Goal: Information Seeking & Learning: Learn about a topic

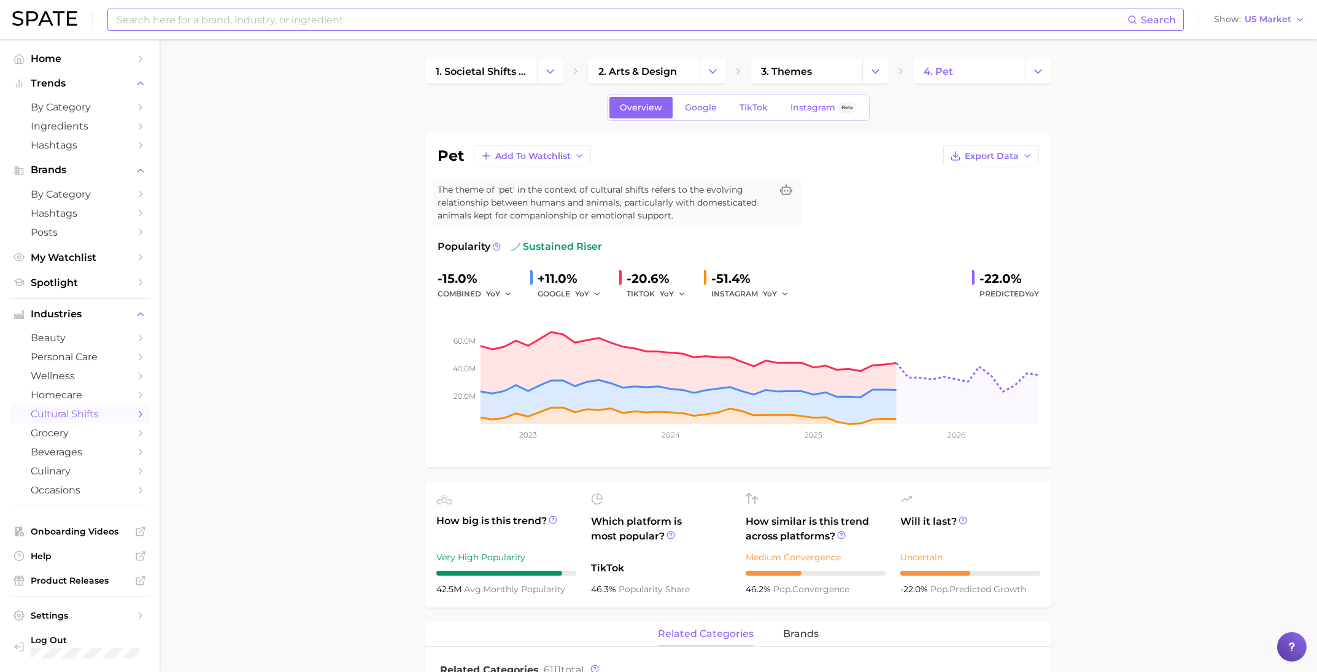
scroll to position [605, 0]
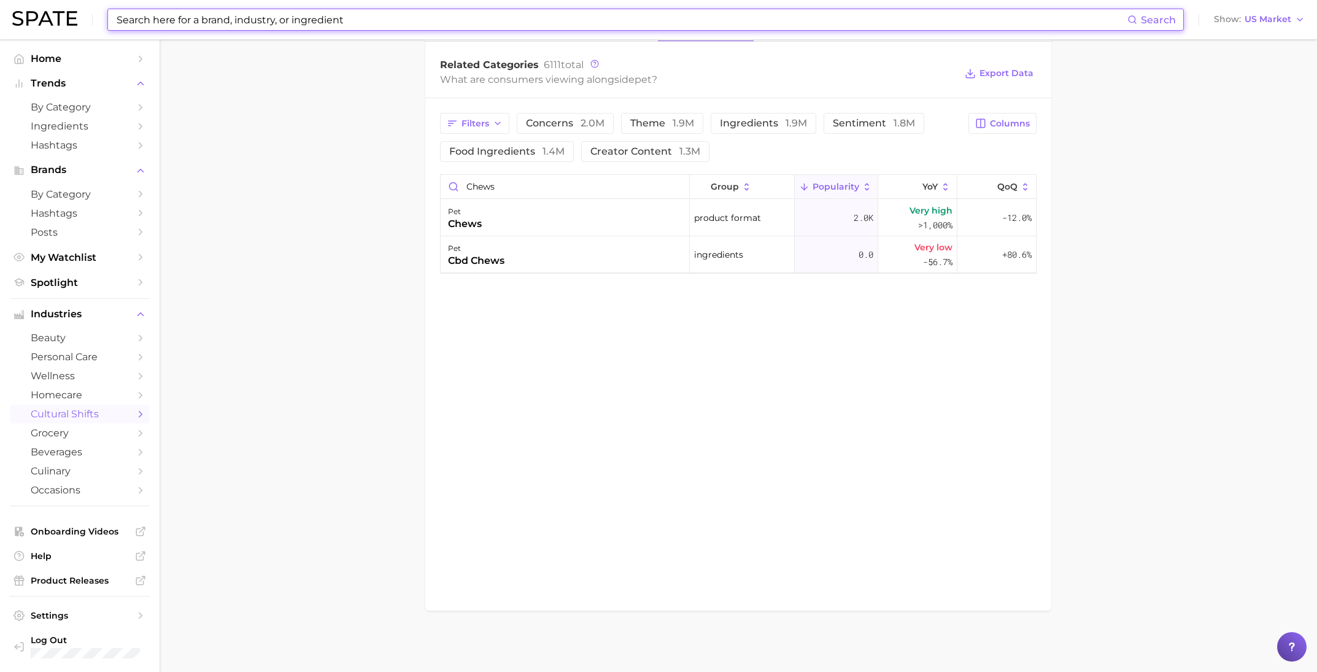
click at [231, 20] on input at bounding box center [621, 19] width 1012 height 21
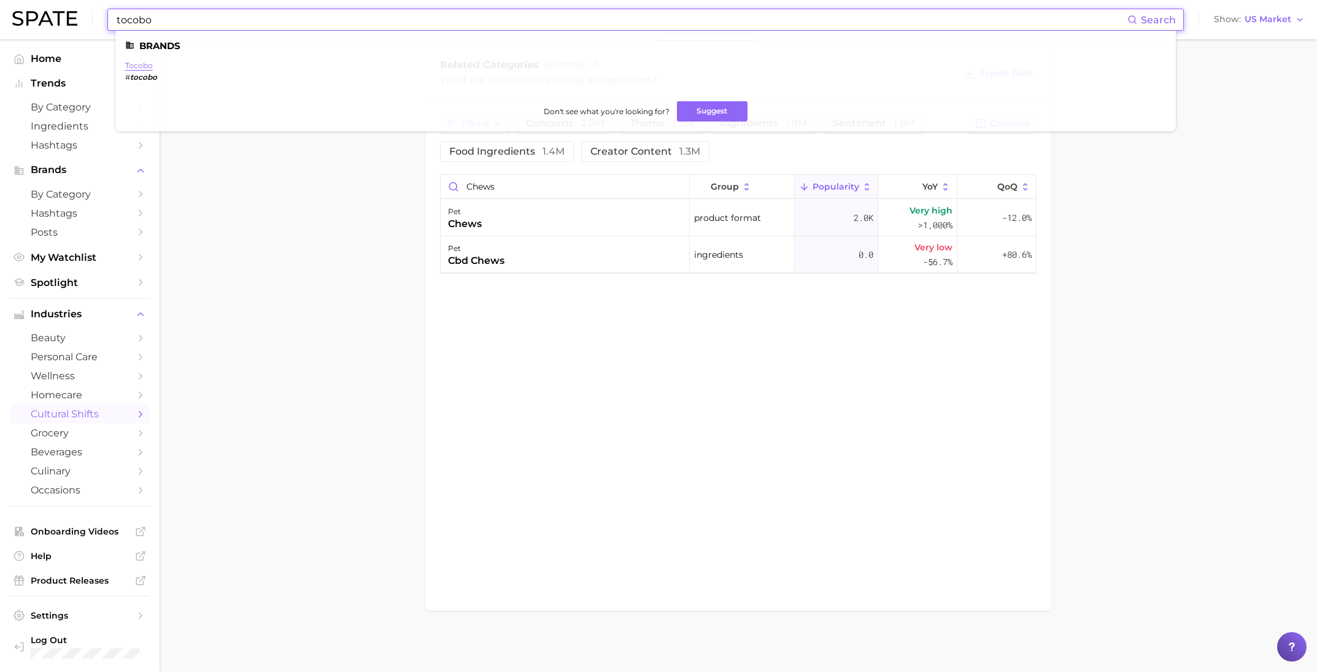
type input "tocobo"
click at [147, 67] on link "tocobo" at bounding box center [139, 65] width 28 height 9
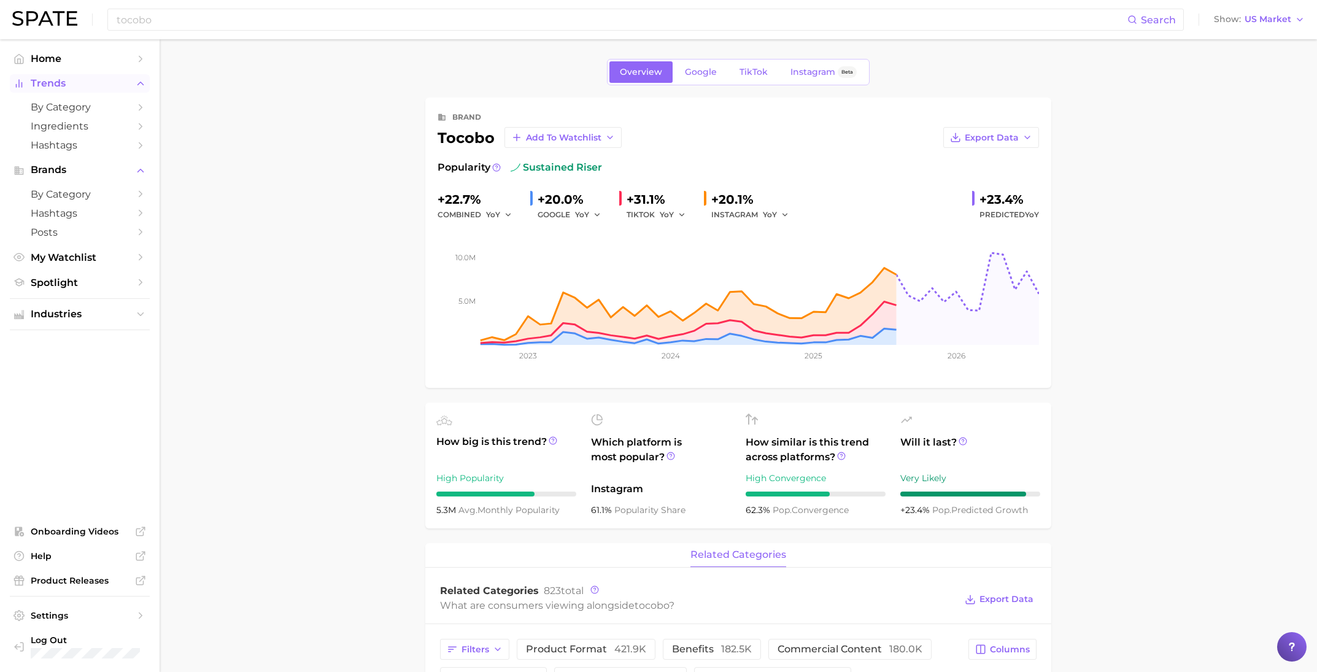
click at [44, 84] on span "Trends" at bounding box center [80, 83] width 98 height 11
click at [46, 84] on span "Trends" at bounding box center [80, 83] width 98 height 11
click at [50, 108] on span "by Category" at bounding box center [80, 107] width 98 height 12
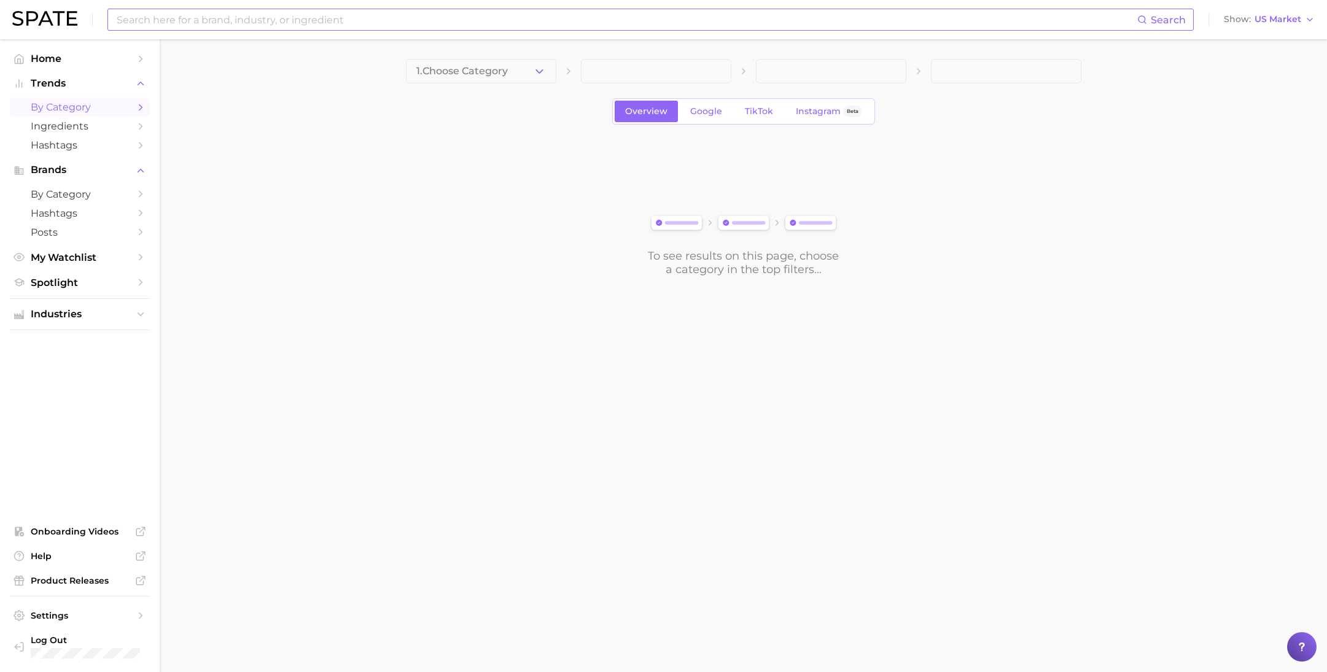
click at [193, 21] on input at bounding box center [625, 19] width 1021 height 21
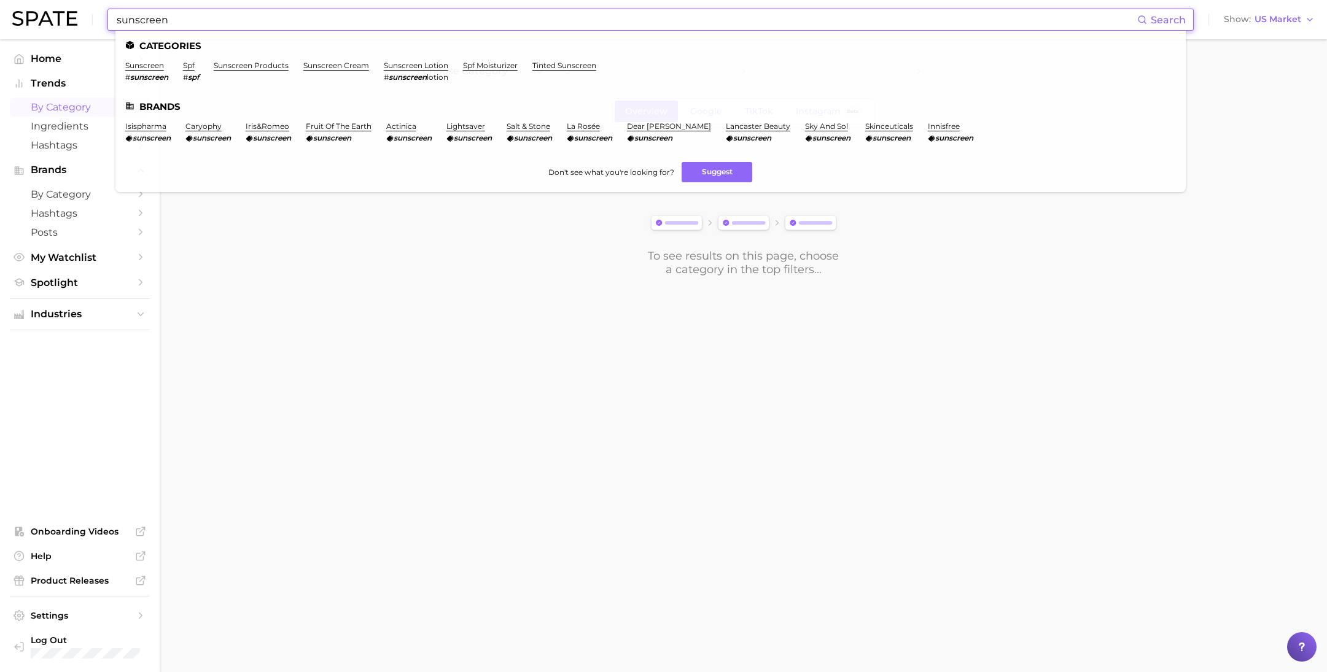
type input "sunscreen"
click at [144, 71] on li "sunscreen # sunscreen" at bounding box center [146, 71] width 43 height 21
click at [147, 64] on link "sunscreen" at bounding box center [144, 65] width 39 height 9
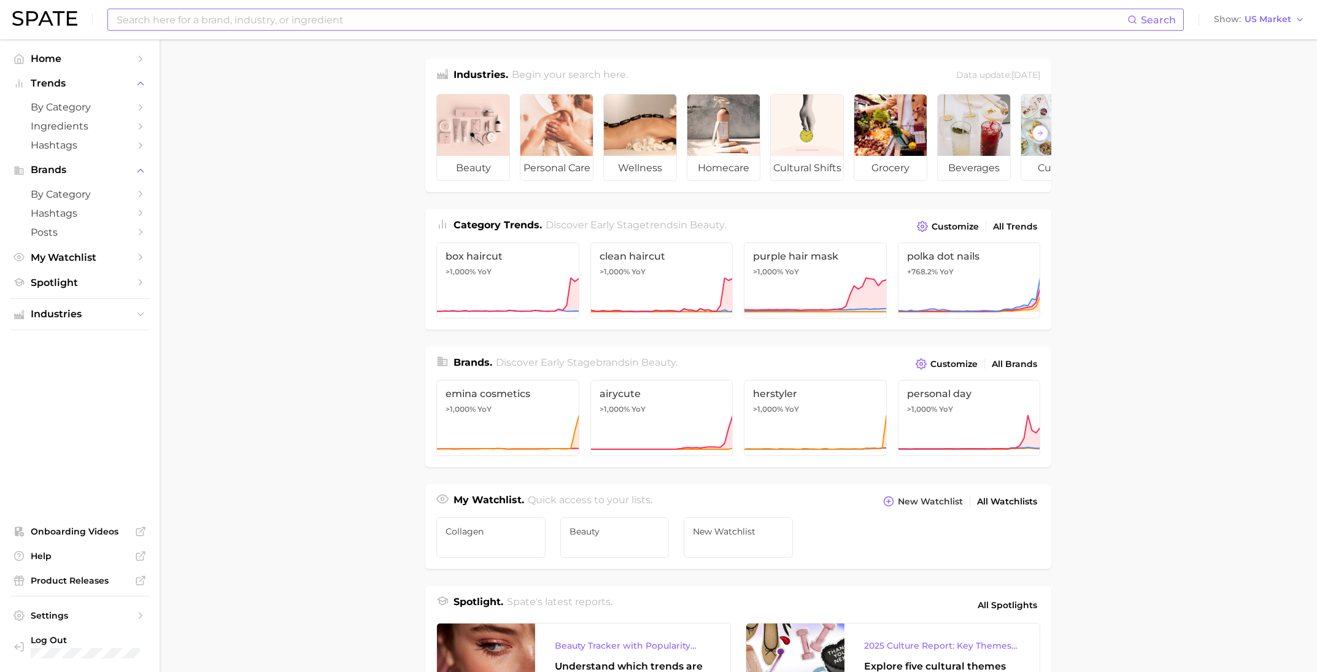
click at [225, 16] on input at bounding box center [621, 19] width 1012 height 21
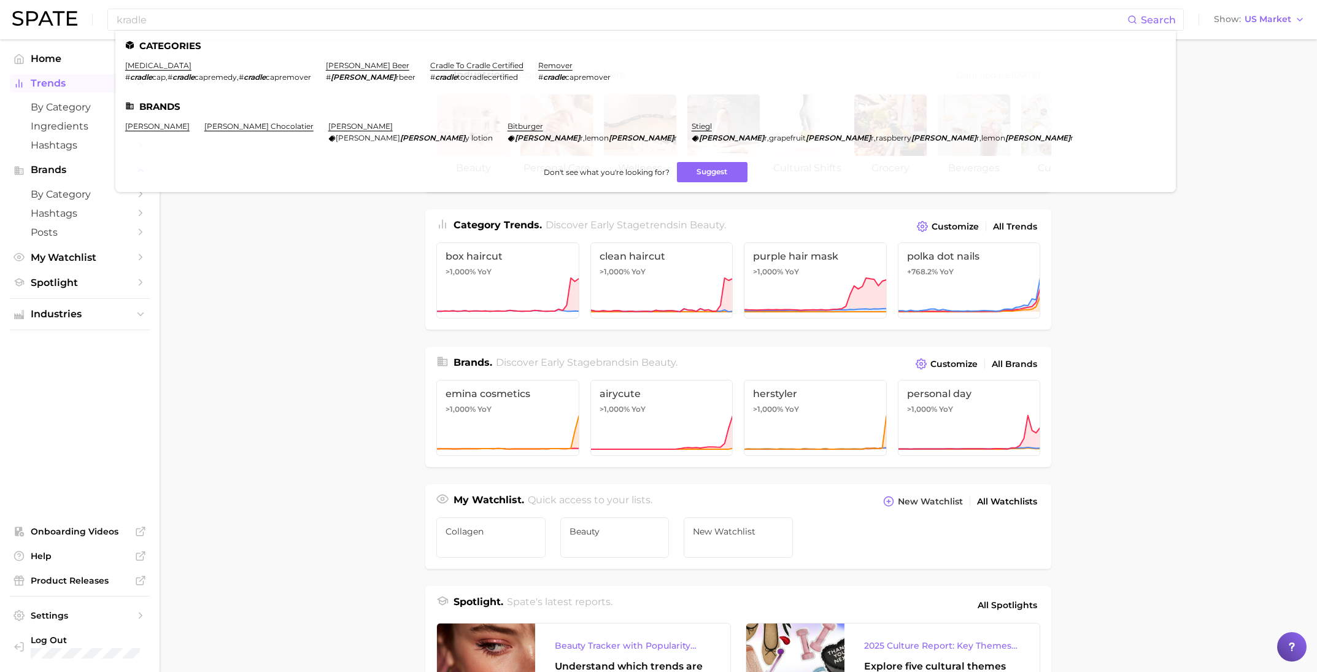
click at [52, 88] on span "Trends" at bounding box center [80, 83] width 98 height 11
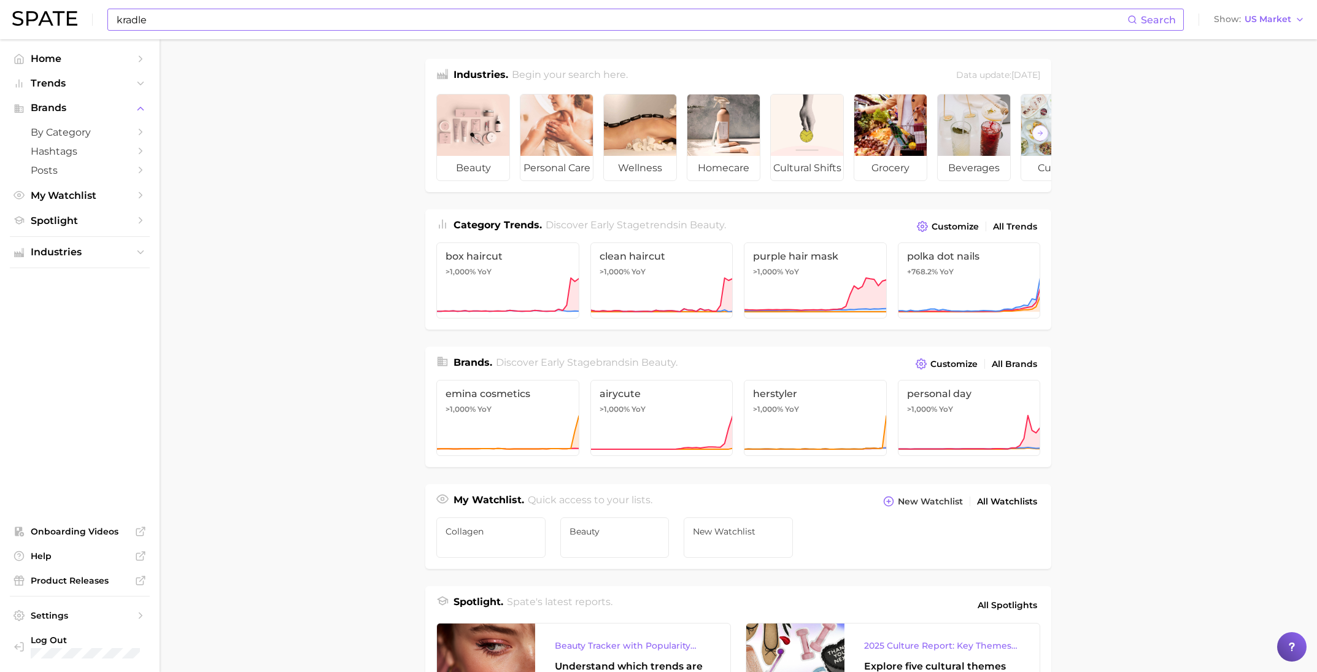
click at [154, 21] on input "kradle" at bounding box center [621, 19] width 1012 height 21
type input "k"
type input "sunscreen"
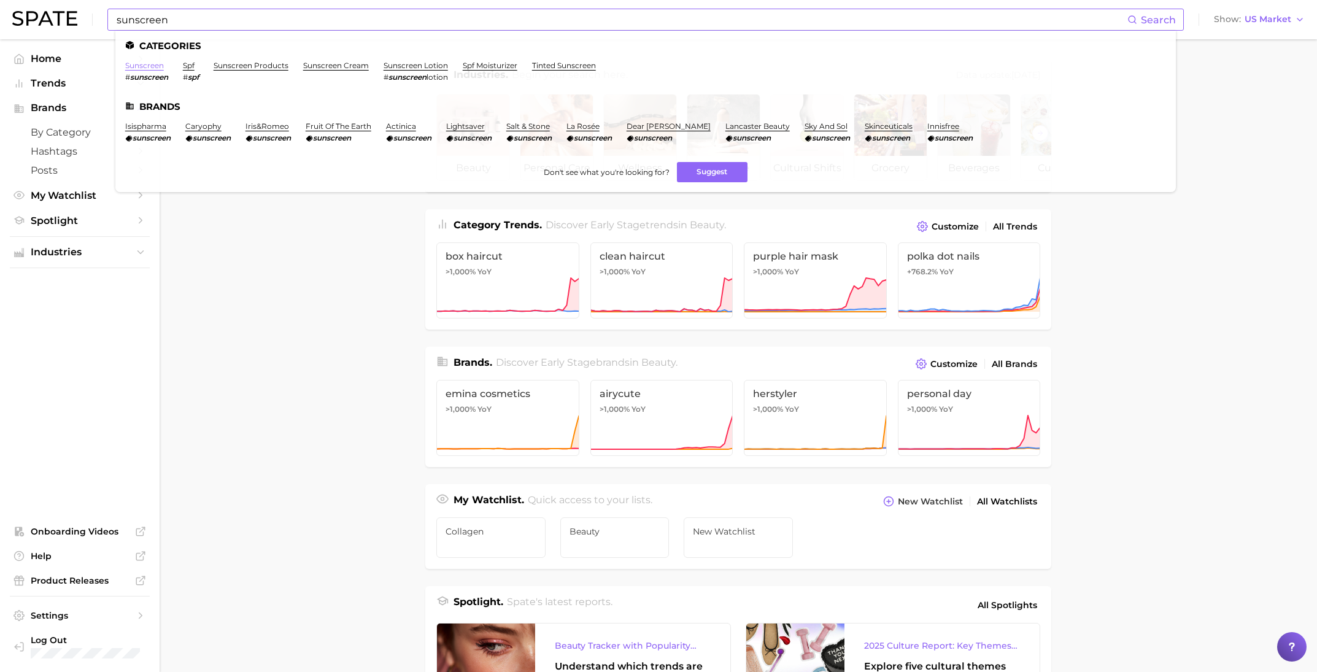
click at [139, 63] on link "sunscreen" at bounding box center [144, 65] width 39 height 9
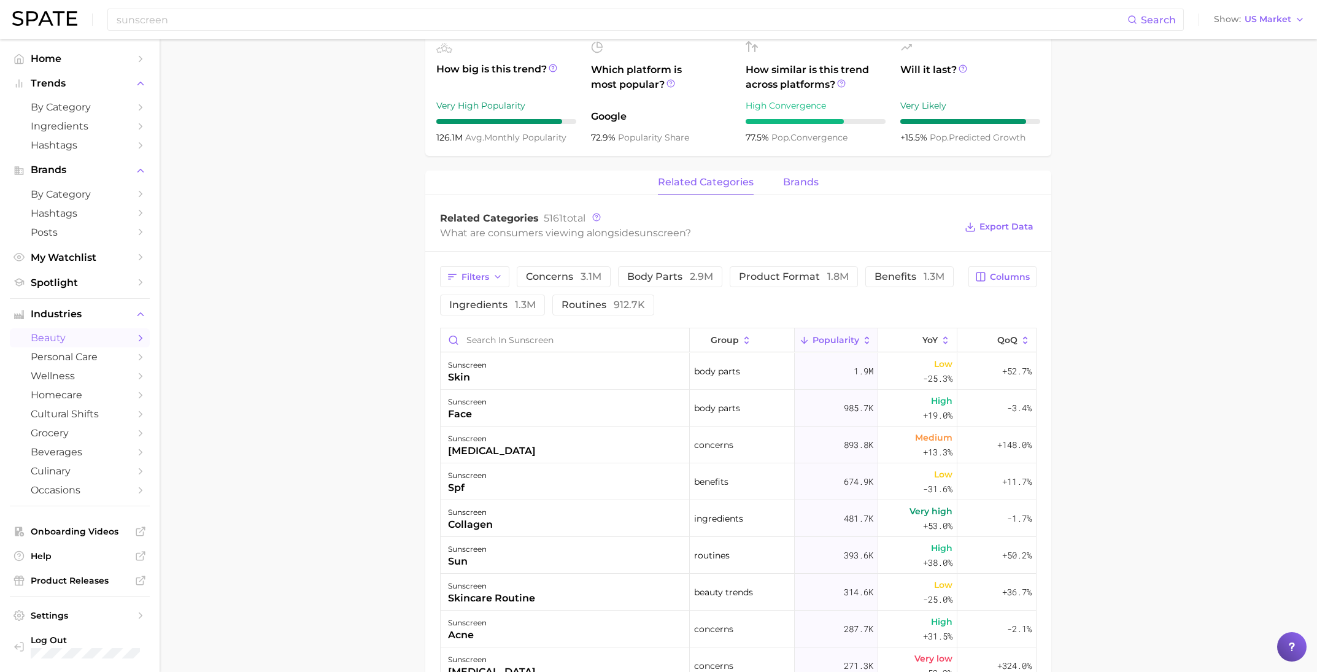
click at [800, 177] on span "brands" at bounding box center [801, 182] width 36 height 11
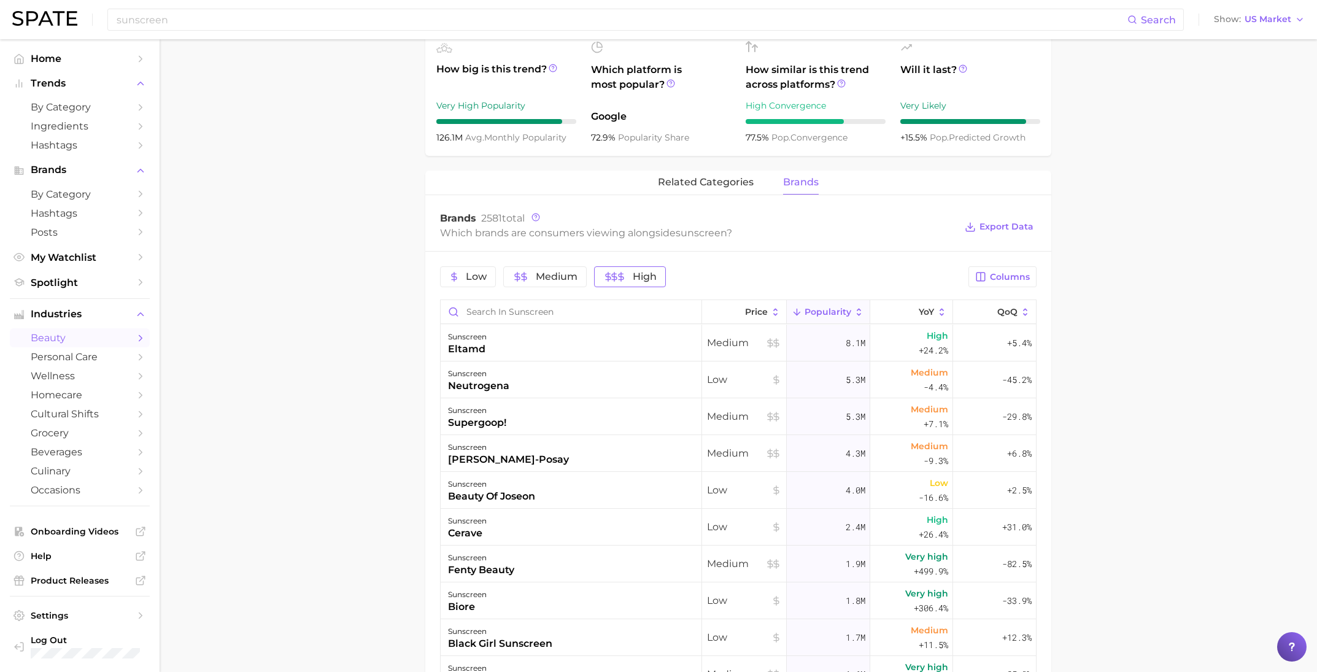
click at [638, 276] on span "High" at bounding box center [645, 277] width 24 height 10
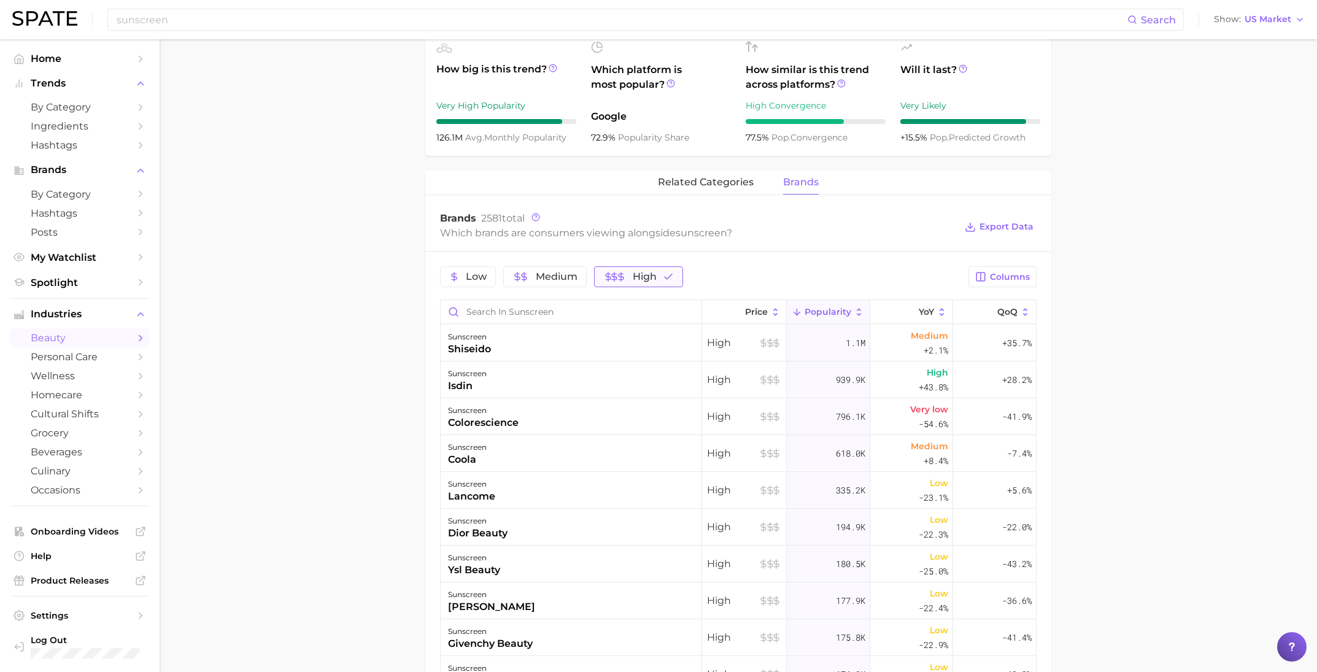
click at [645, 273] on span "High" at bounding box center [645, 277] width 24 height 10
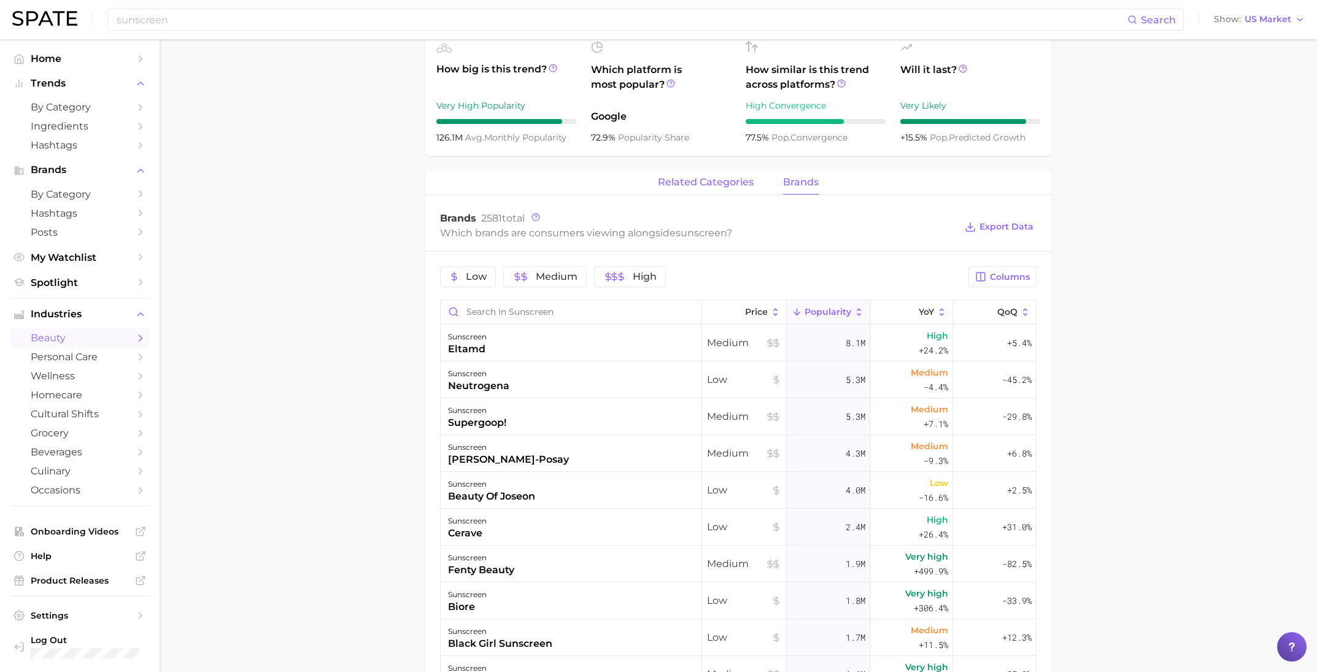
click at [706, 185] on span "related categories" at bounding box center [706, 182] width 96 height 11
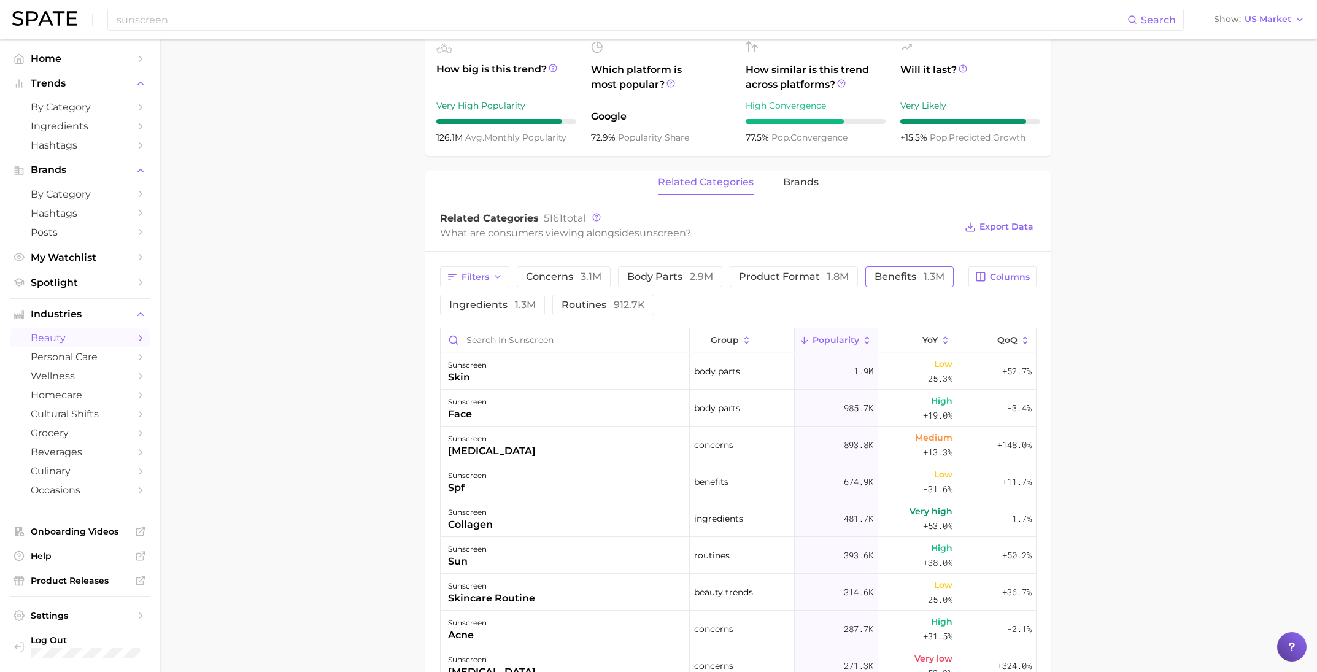
click at [891, 274] on span "benefits 1.3m" at bounding box center [910, 277] width 70 height 10
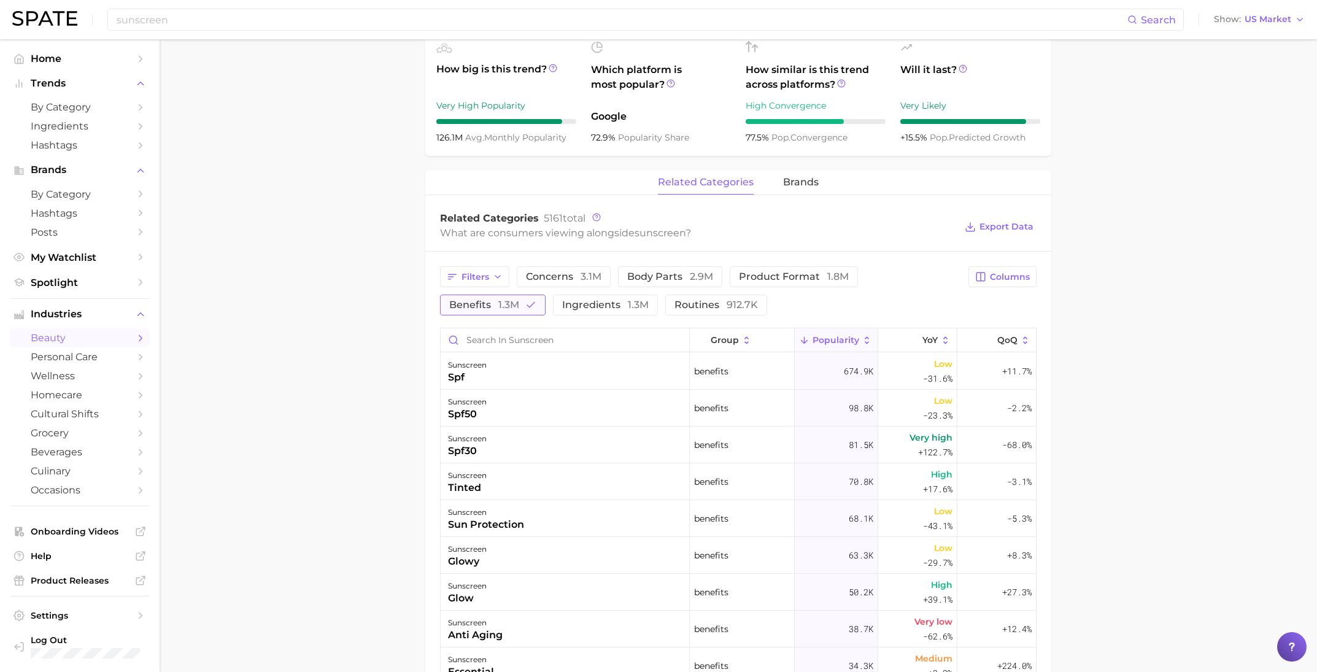
click at [520, 308] on button "benefits 1.3m" at bounding box center [493, 305] width 106 height 21
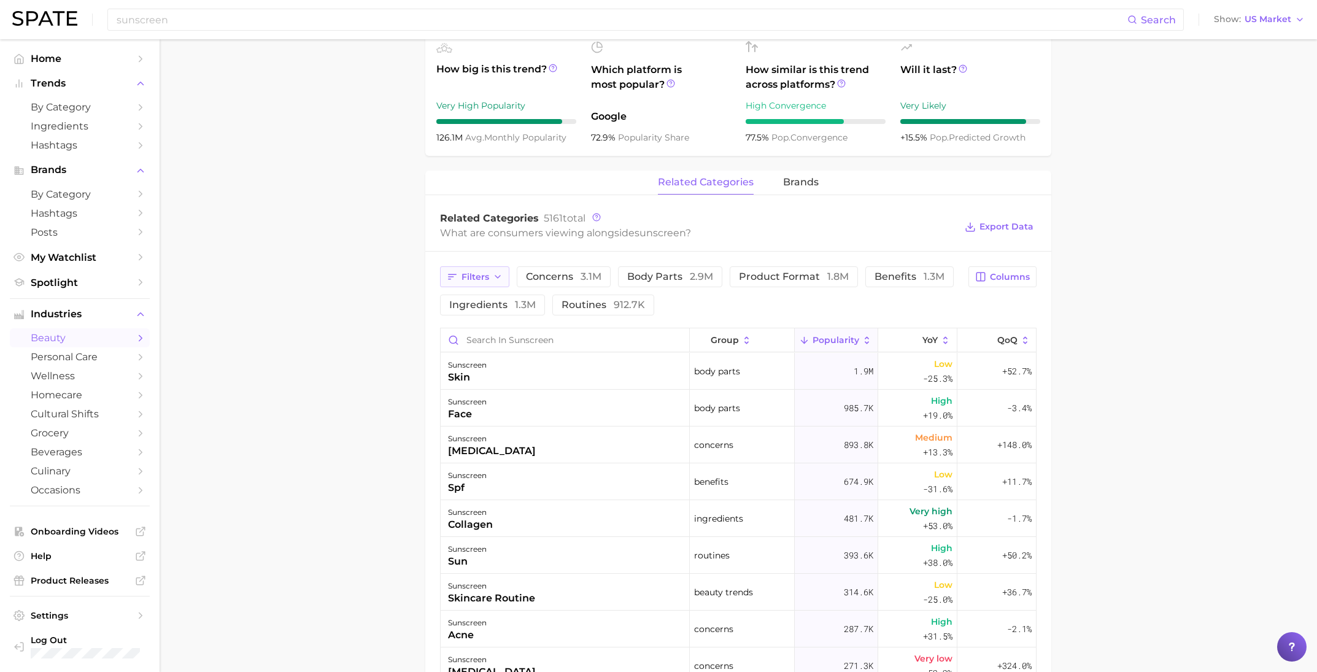
click at [493, 274] on icon "button" at bounding box center [498, 277] width 10 height 10
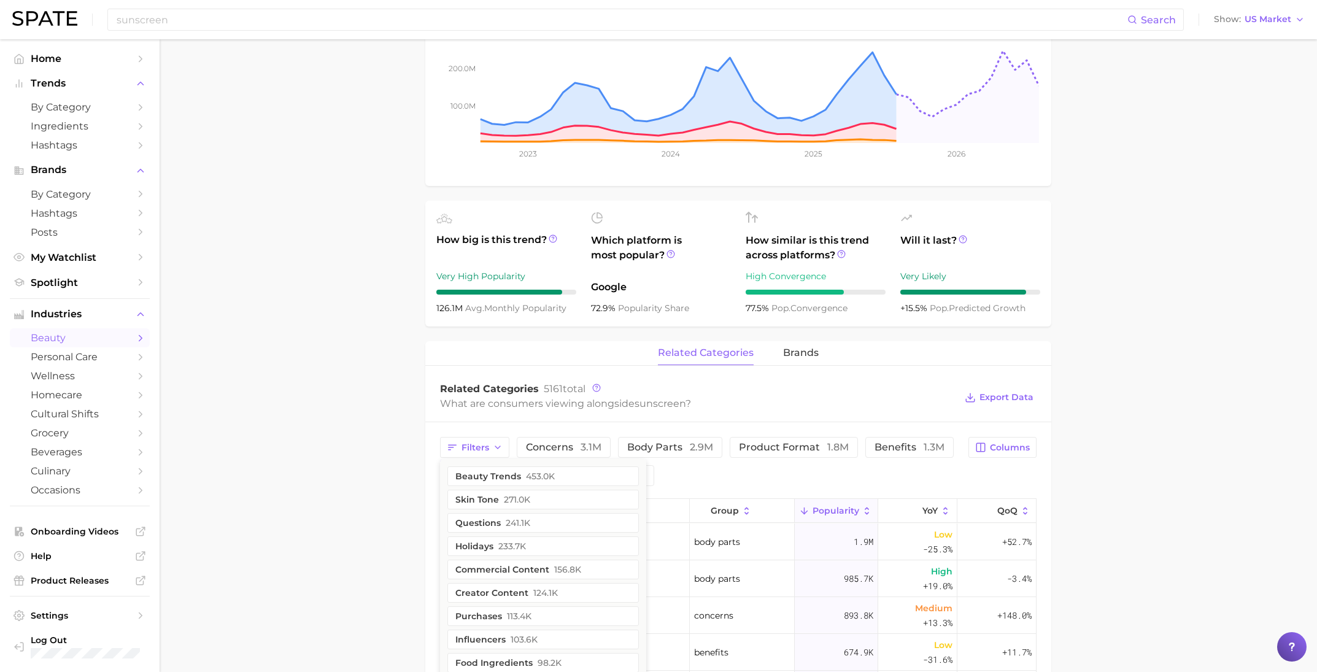
scroll to position [247, 0]
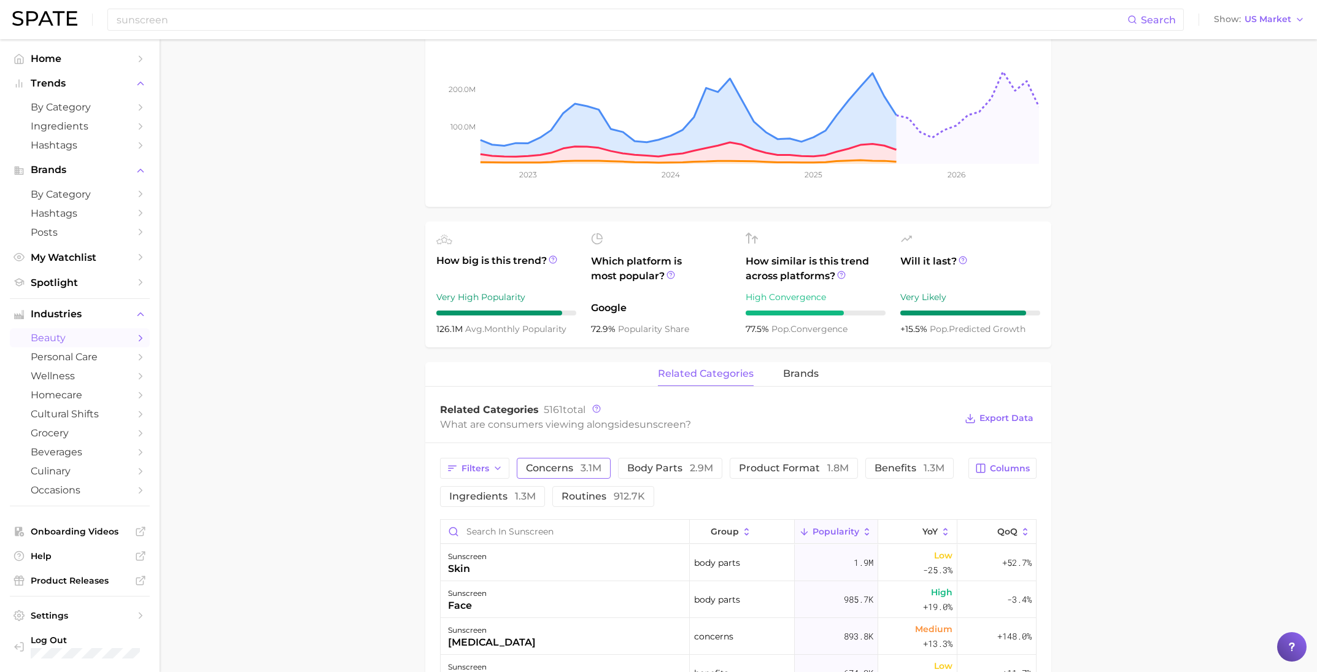
click at [558, 470] on span "concerns 3.1m" at bounding box center [564, 468] width 76 height 10
click at [590, 470] on span "3.1m" at bounding box center [591, 468] width 21 height 12
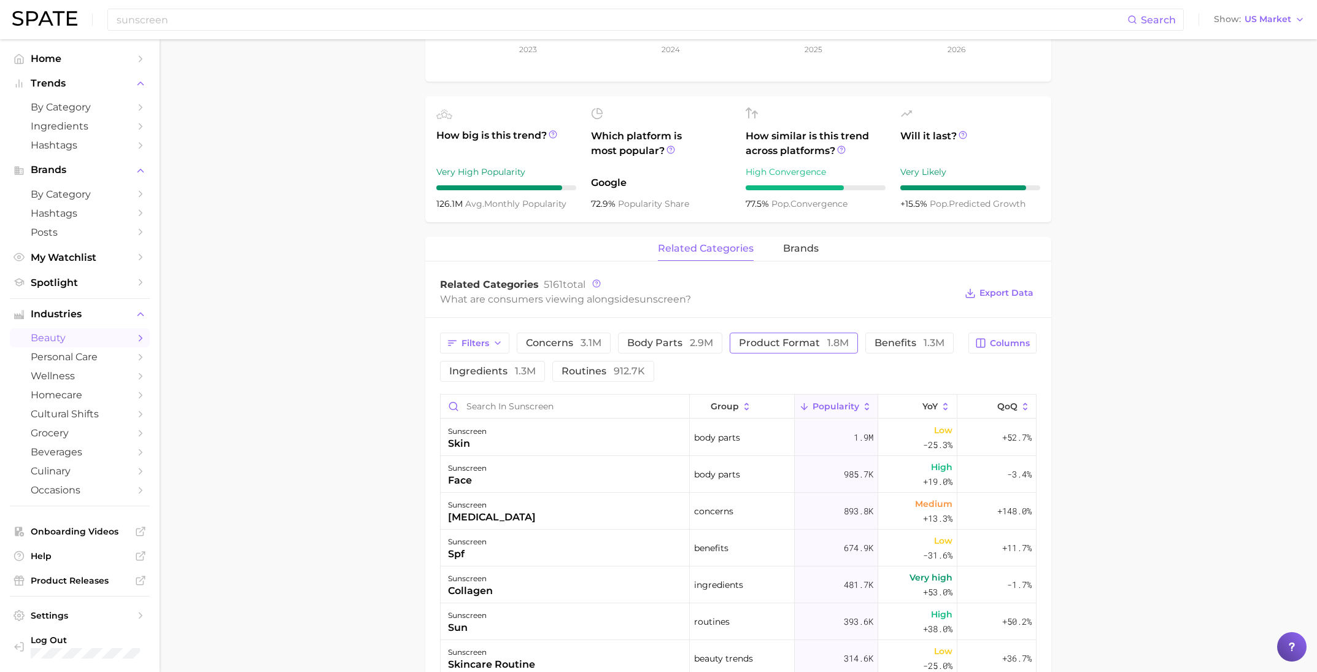
scroll to position [382, 0]
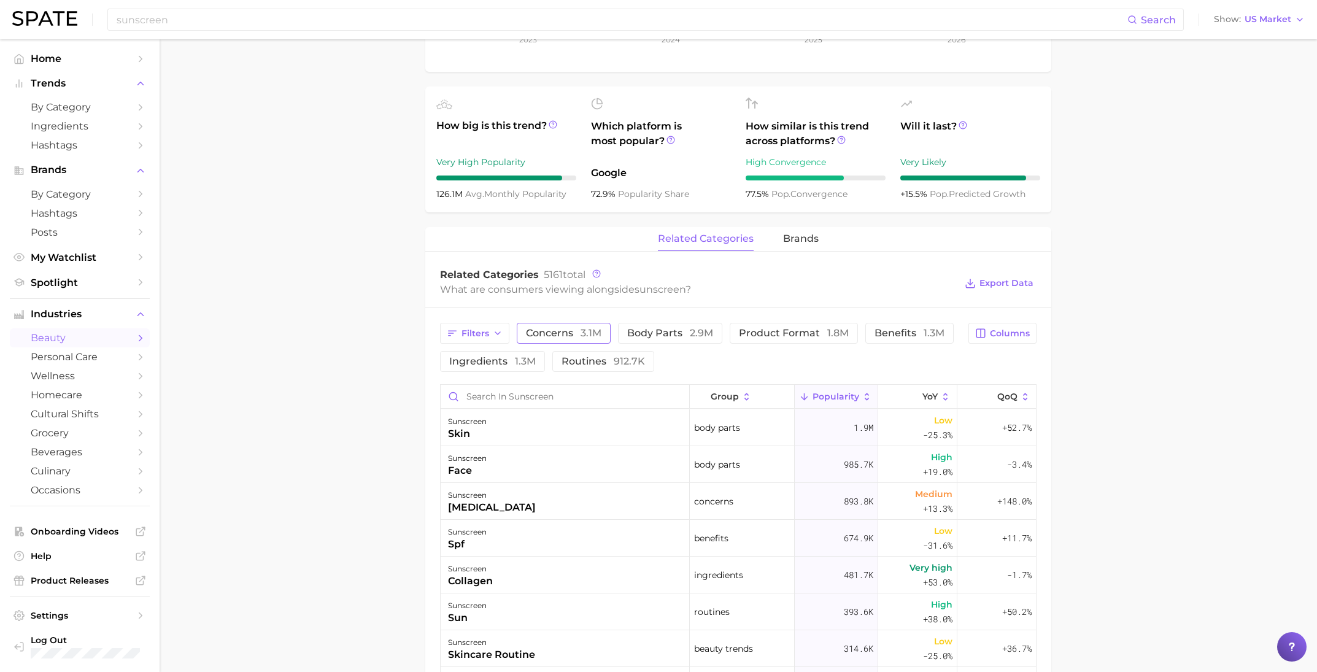
click at [565, 341] on button "concerns 3.1m" at bounding box center [564, 333] width 94 height 21
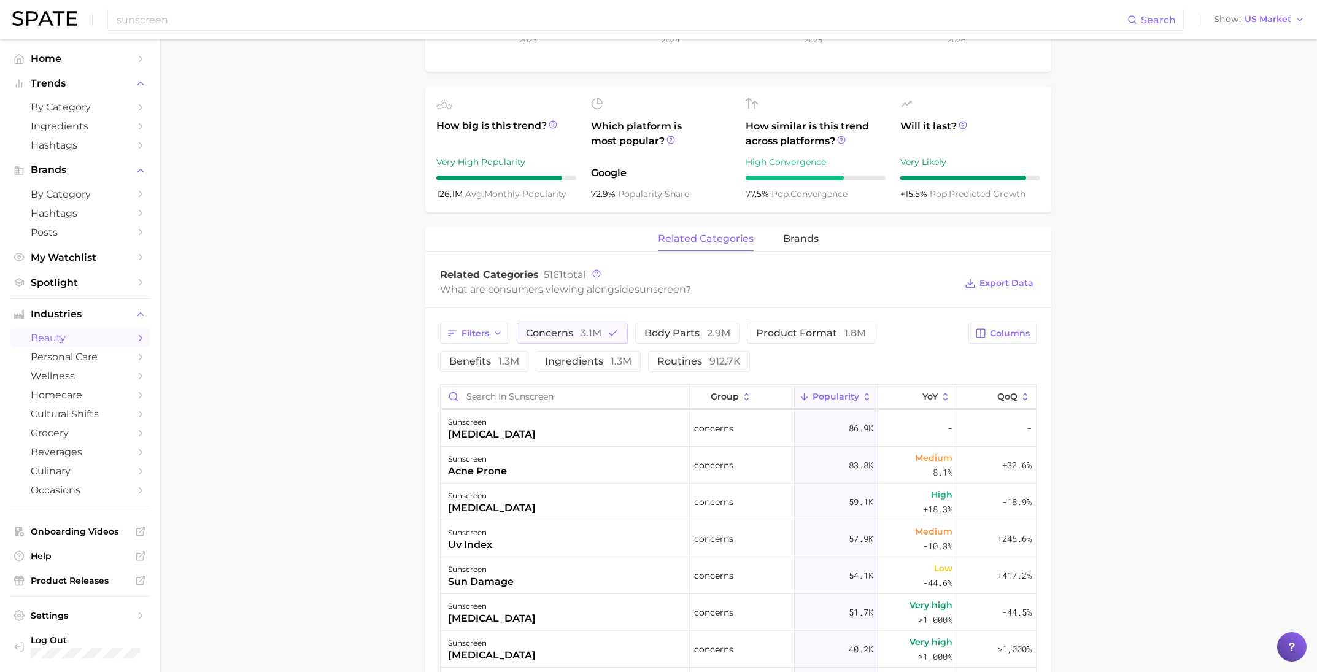
scroll to position [0, 0]
click at [572, 338] on span "concerns 3.1m" at bounding box center [564, 333] width 76 height 10
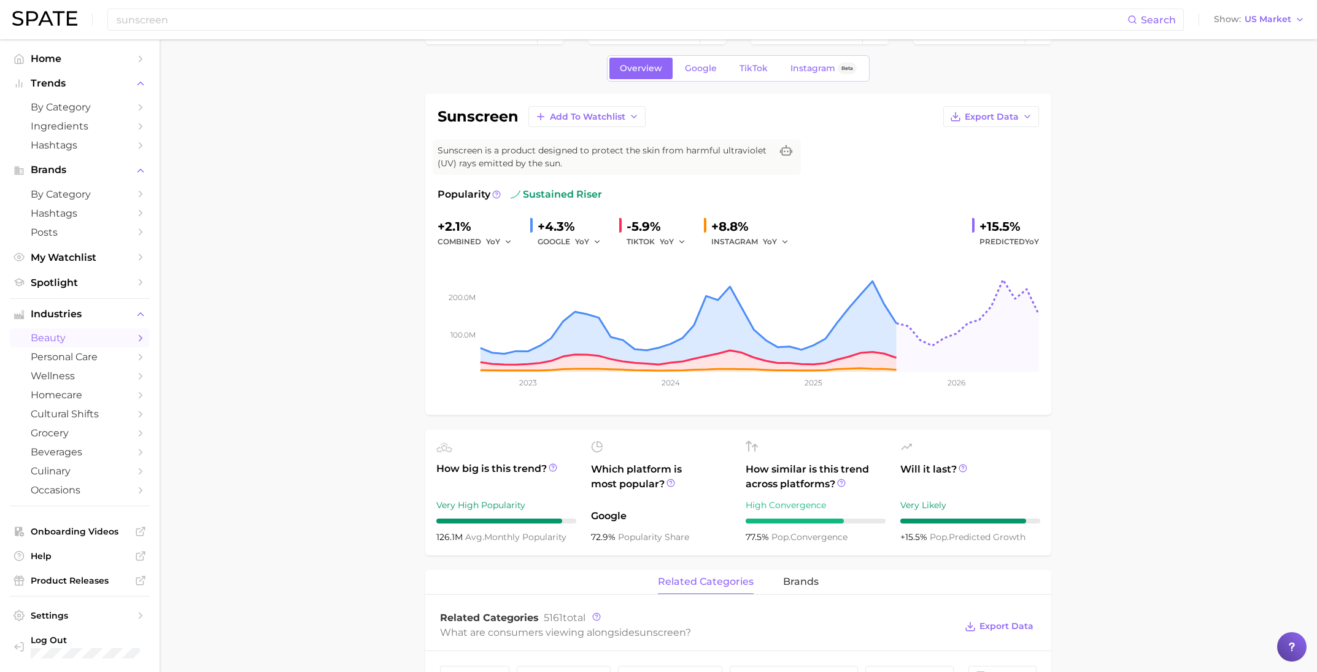
scroll to position [38, 0]
click at [694, 70] on span "Google" at bounding box center [701, 69] width 32 height 10
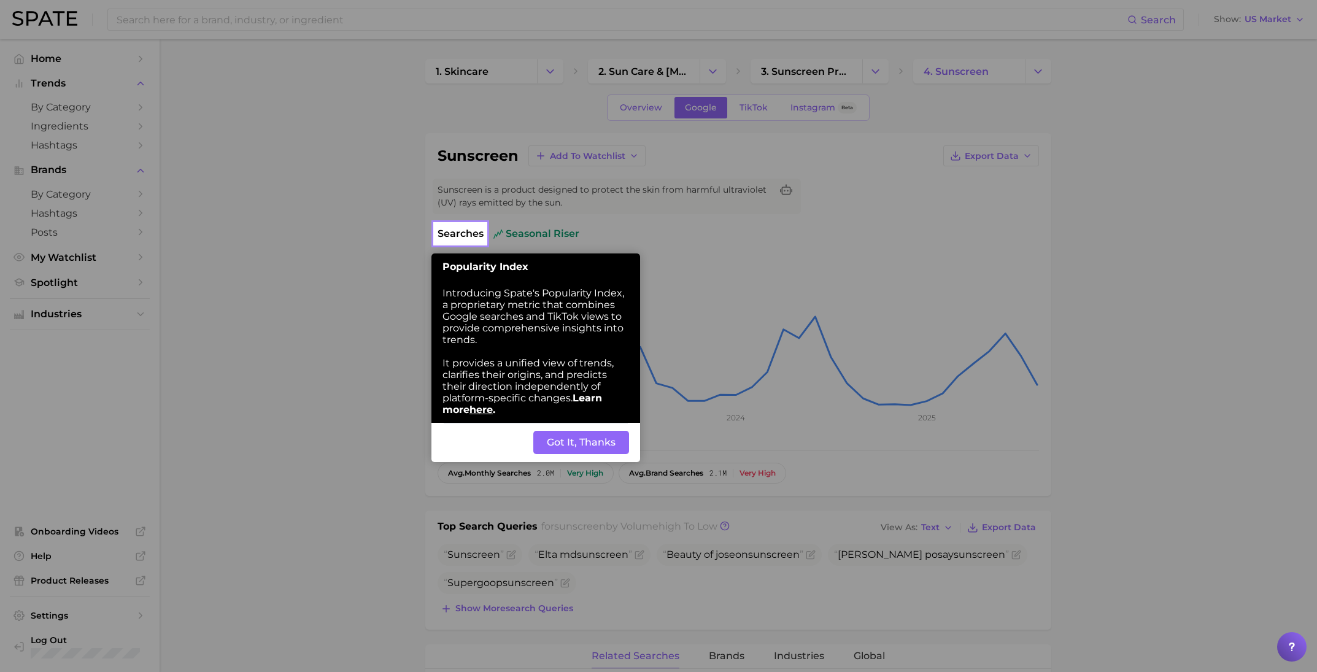
click at [579, 450] on button "Got It, Thanks" at bounding box center [581, 442] width 96 height 23
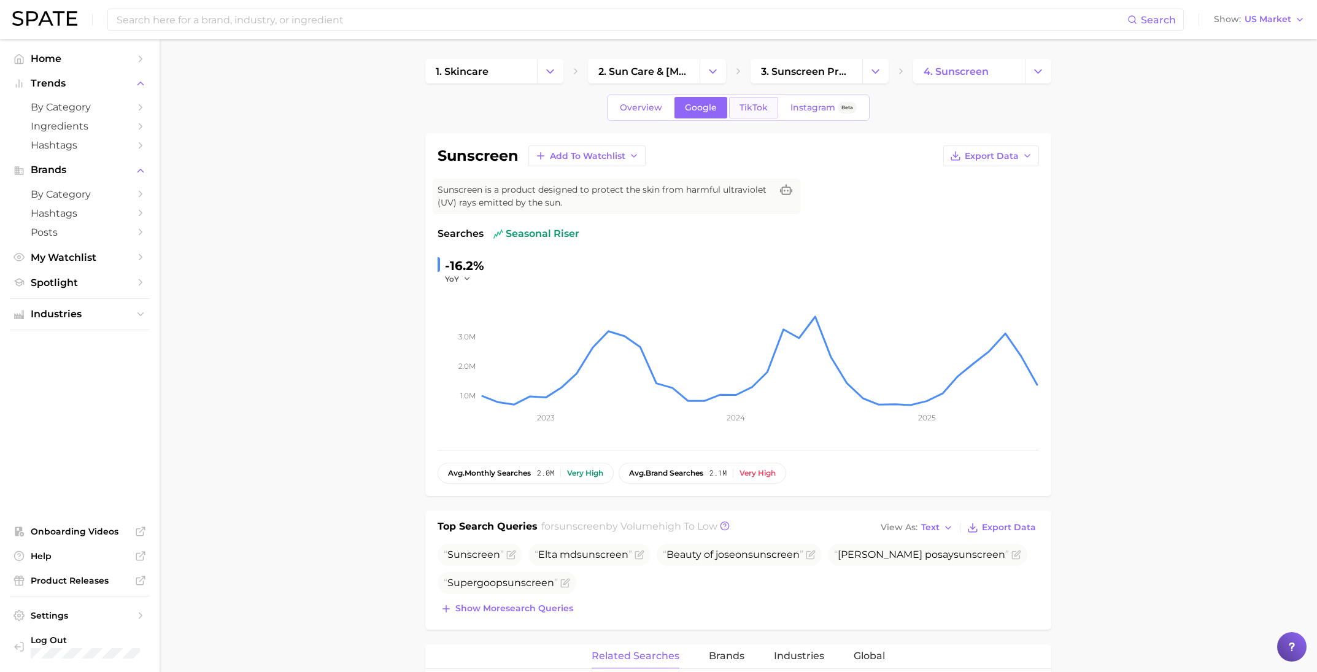
click at [753, 113] on link "TikTok" at bounding box center [753, 107] width 49 height 21
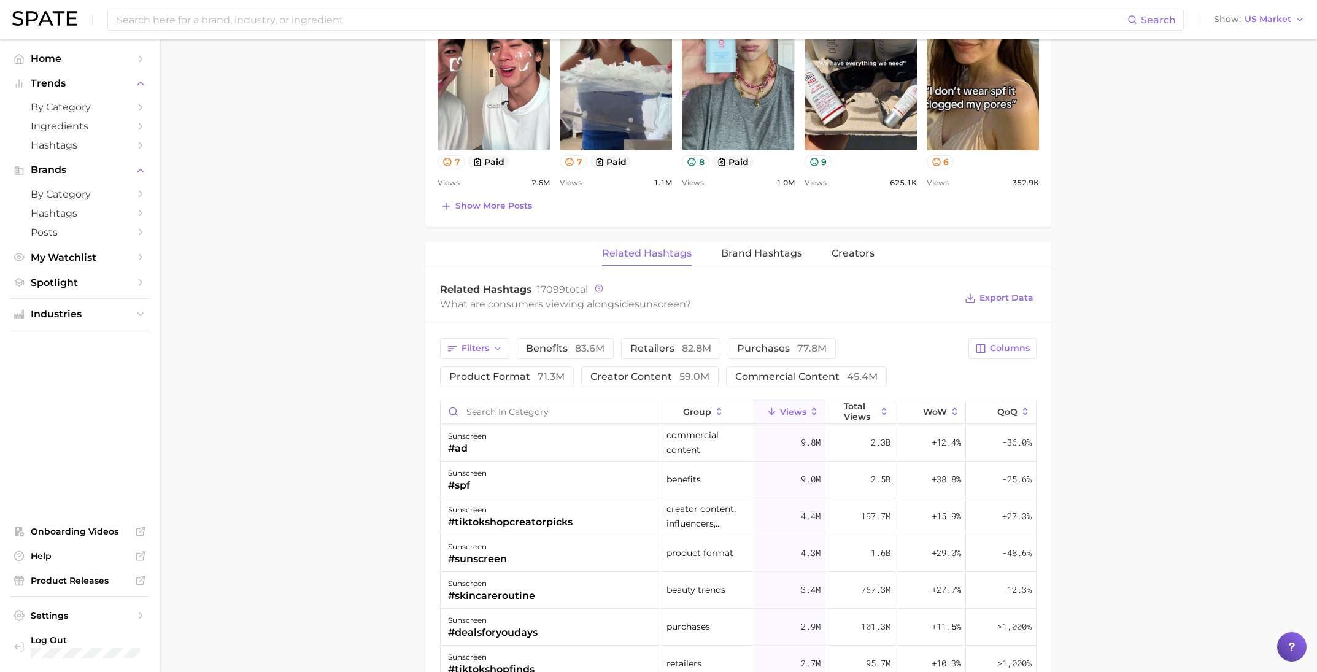
scroll to position [777, 0]
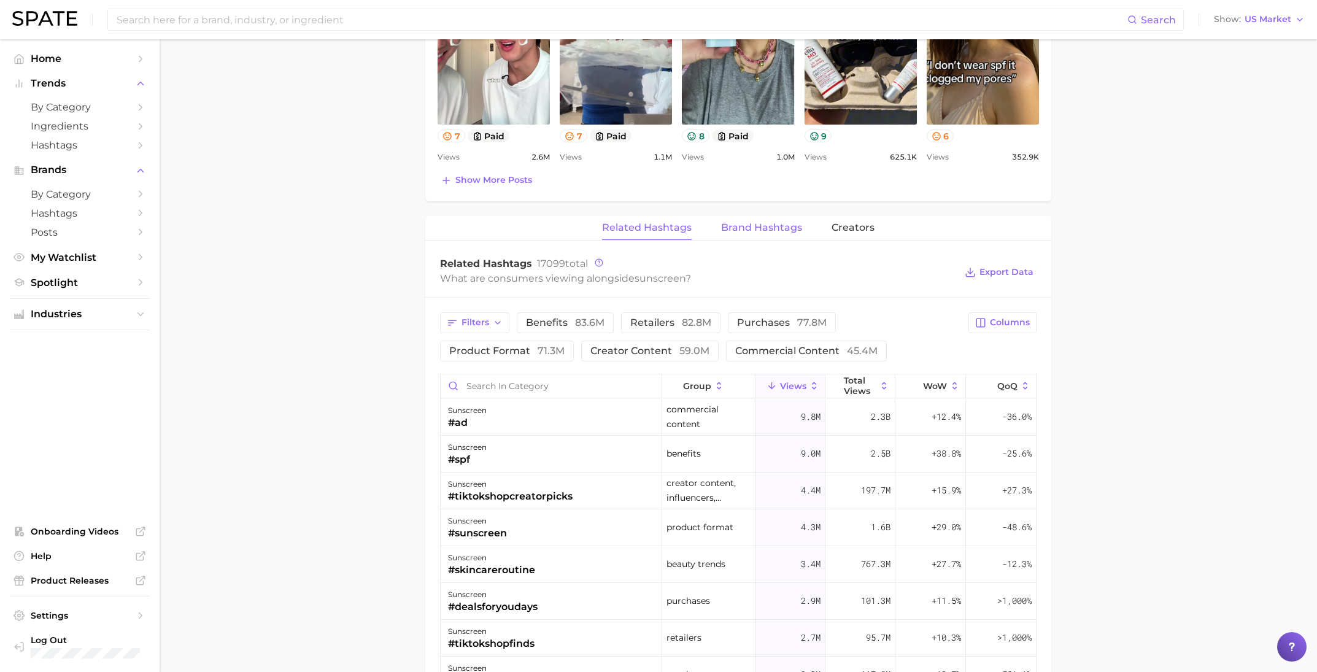
click at [748, 222] on span "Brand Hashtags" at bounding box center [761, 227] width 81 height 11
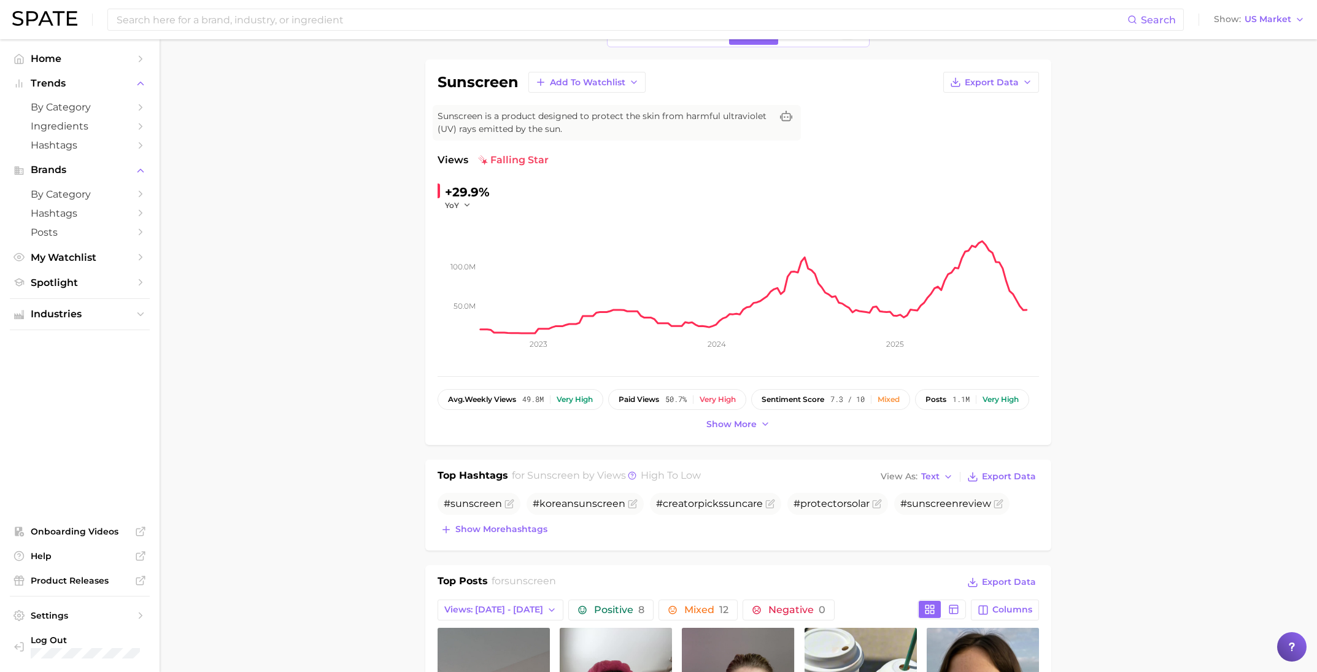
scroll to position [0, 0]
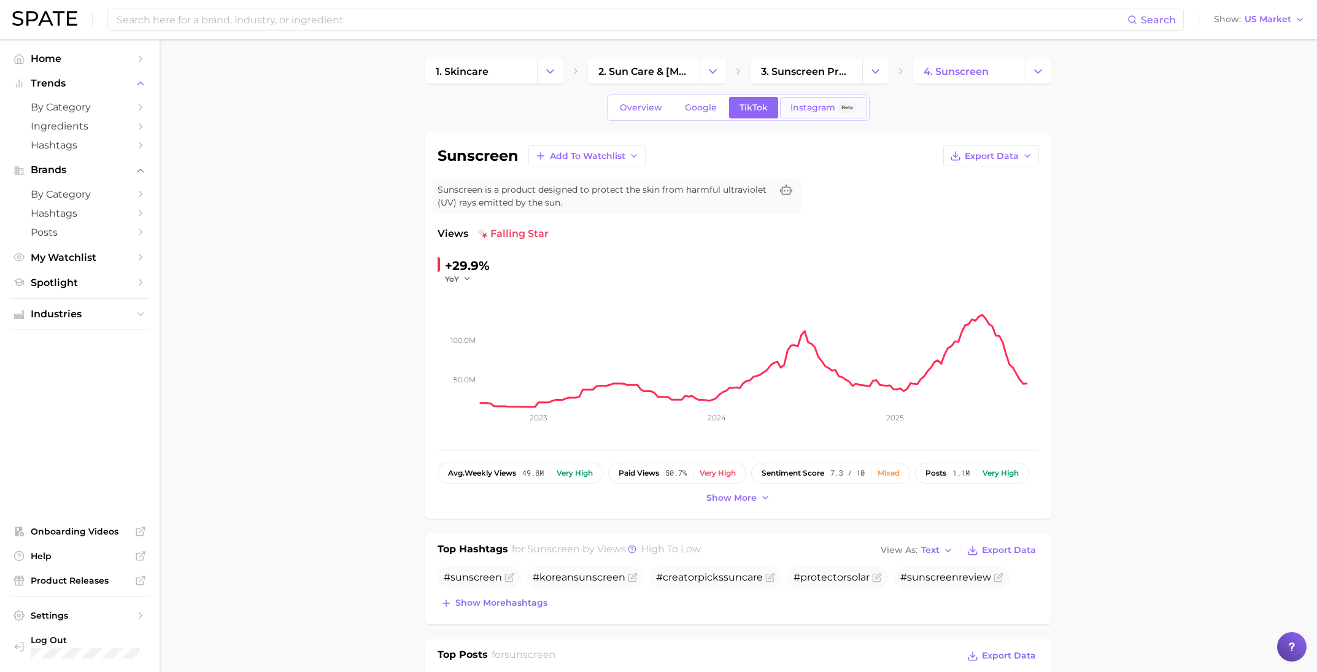
click at [804, 106] on span "Instagram" at bounding box center [813, 108] width 45 height 10
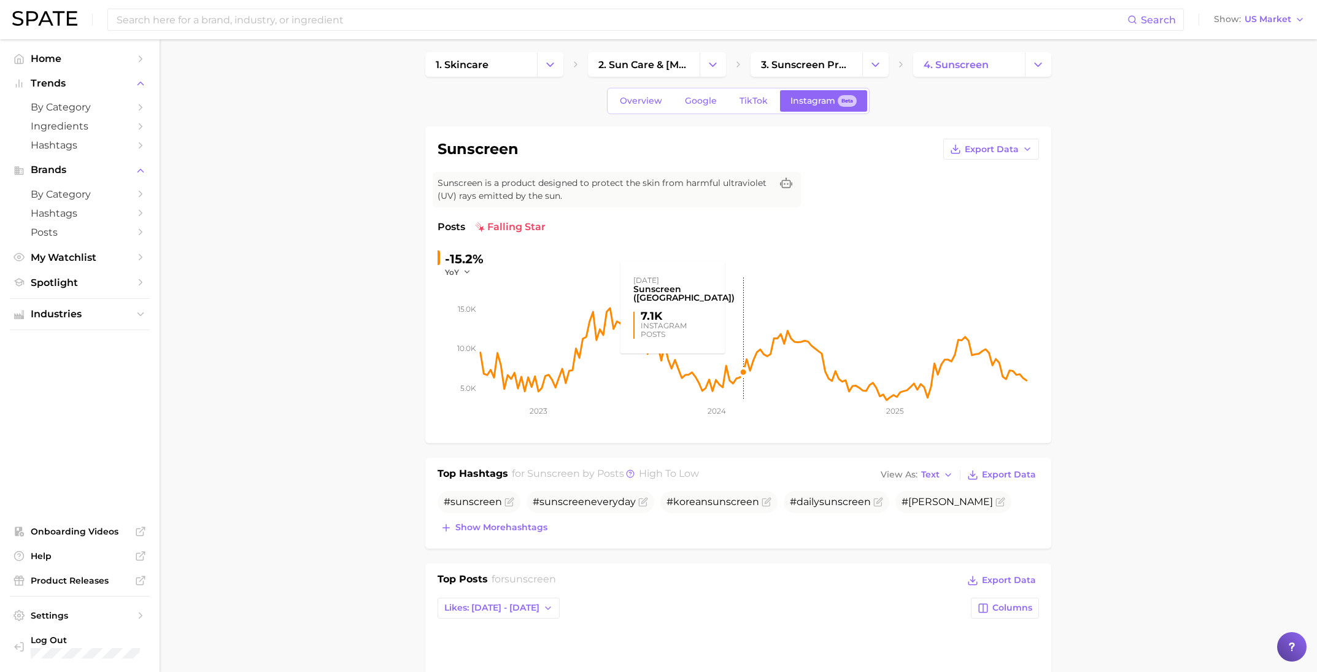
scroll to position [2, 0]
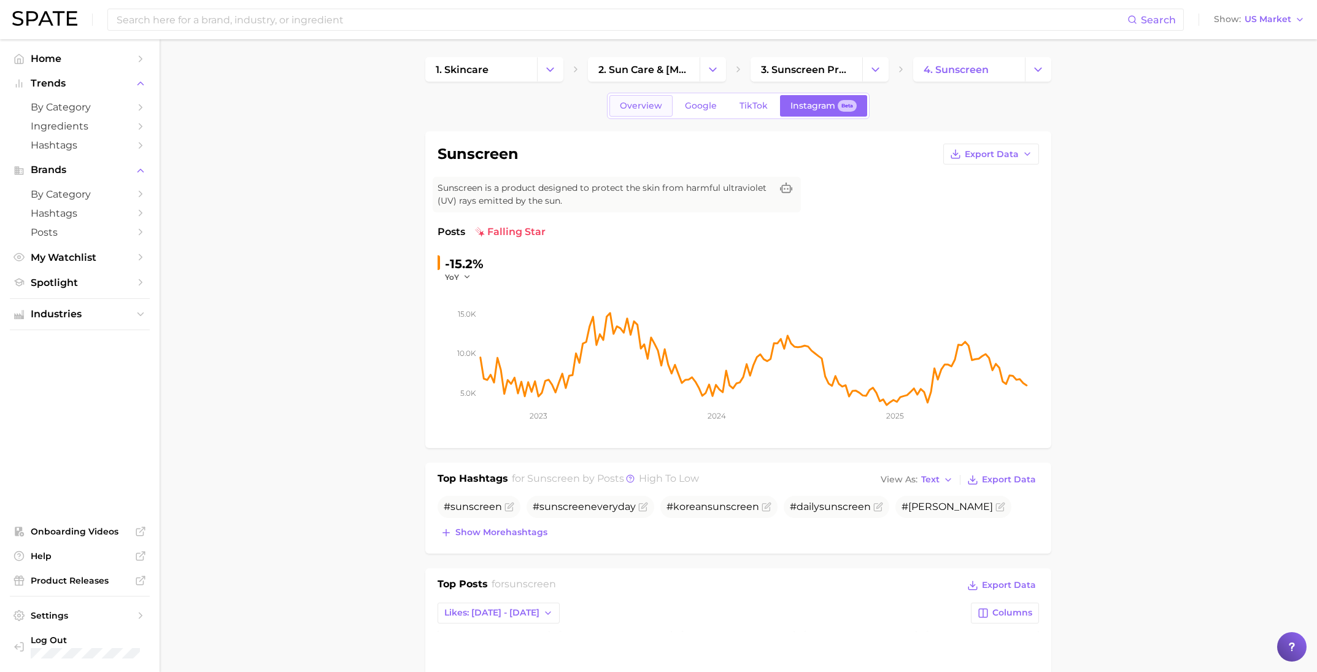
click at [656, 111] on link "Overview" at bounding box center [641, 105] width 63 height 21
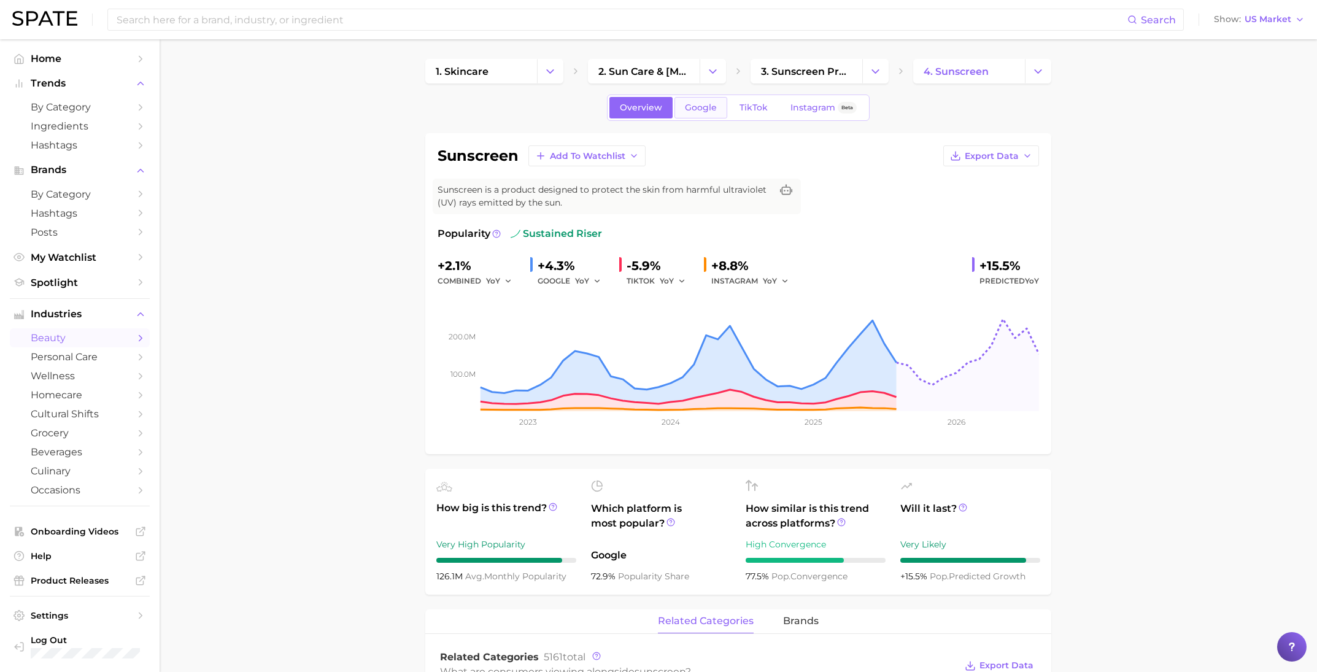
click at [699, 106] on span "Google" at bounding box center [701, 108] width 32 height 10
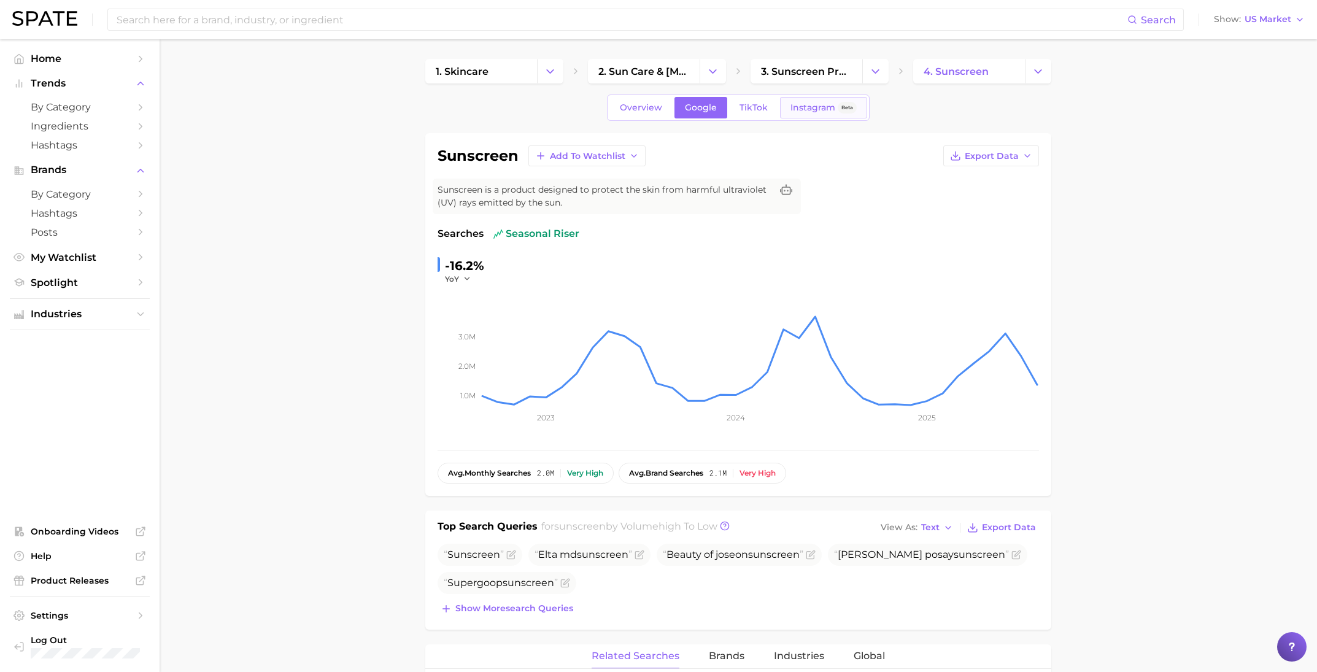
click at [808, 110] on span "Instagram" at bounding box center [813, 108] width 45 height 10
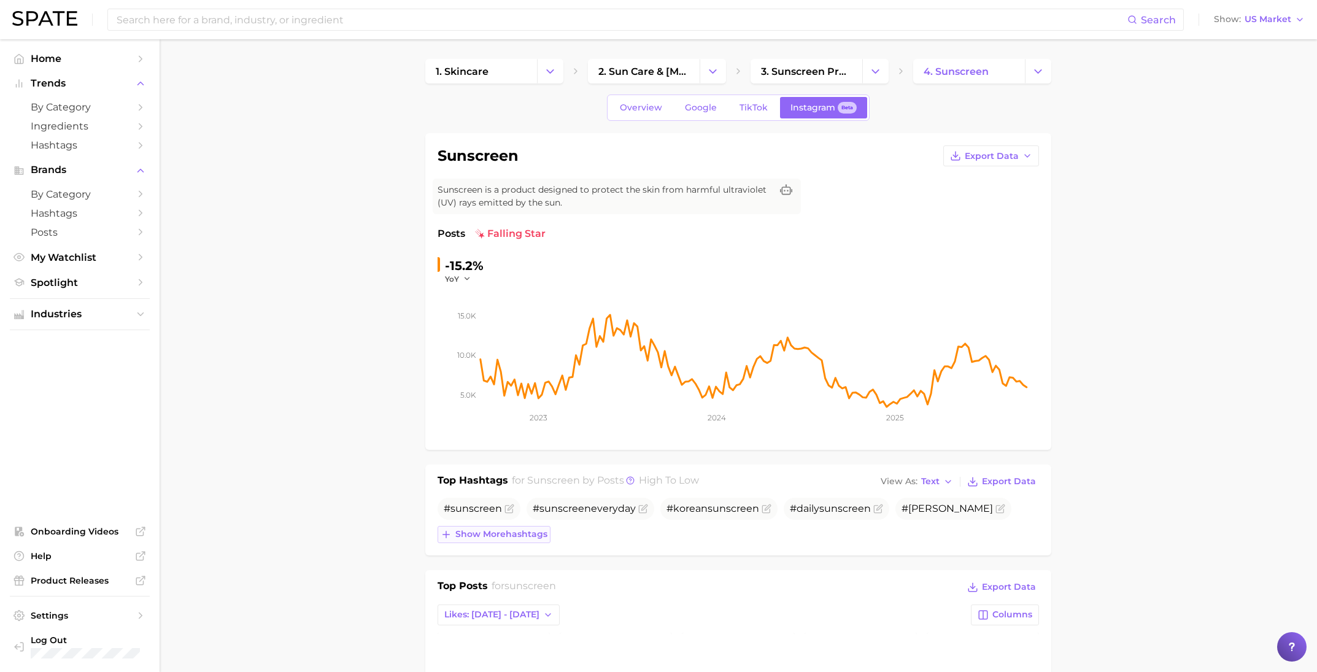
click at [486, 533] on span "Show more hashtags" at bounding box center [501, 534] width 92 height 10
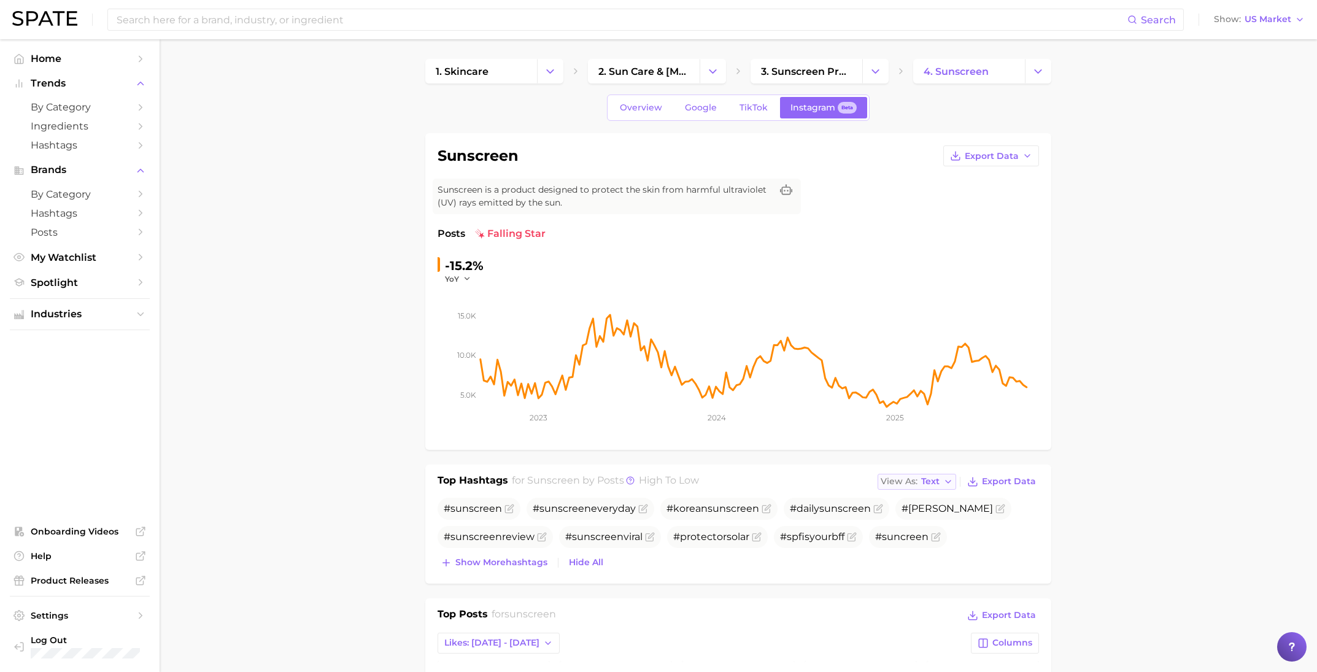
click at [932, 485] on span "Text" at bounding box center [930, 481] width 18 height 7
click at [915, 522] on span "Table" at bounding box center [911, 524] width 24 height 10
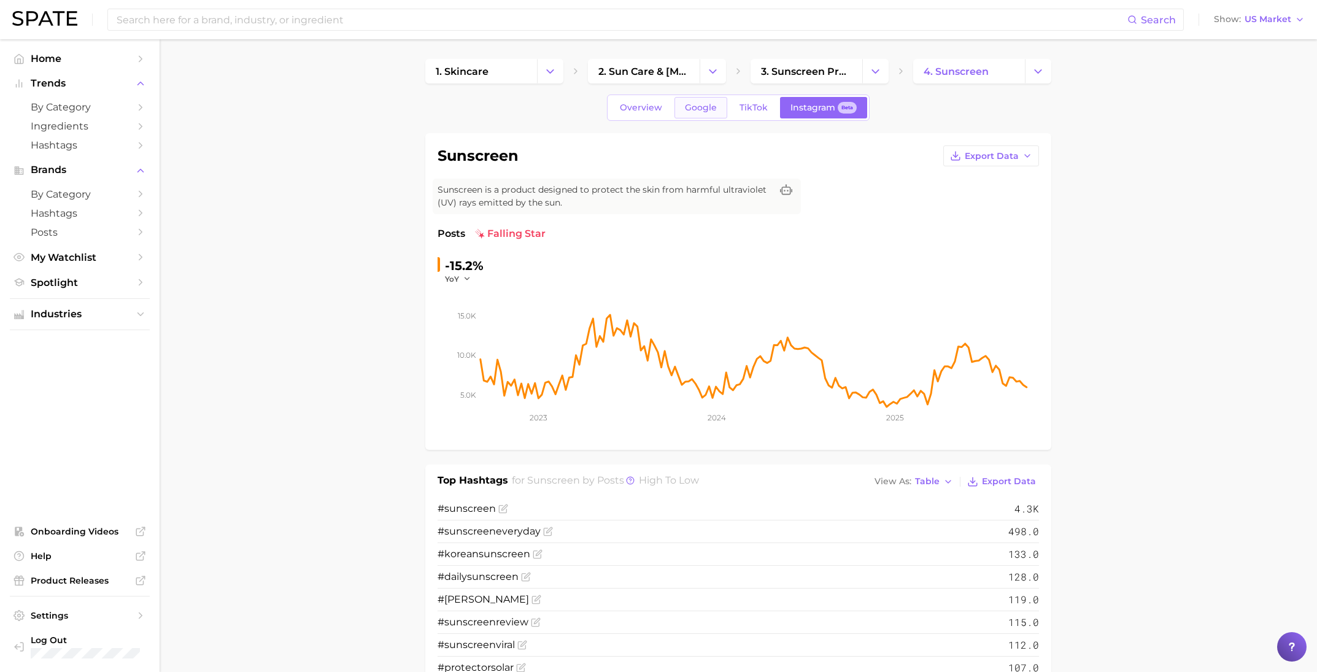
click at [702, 110] on span "Google" at bounding box center [701, 108] width 32 height 10
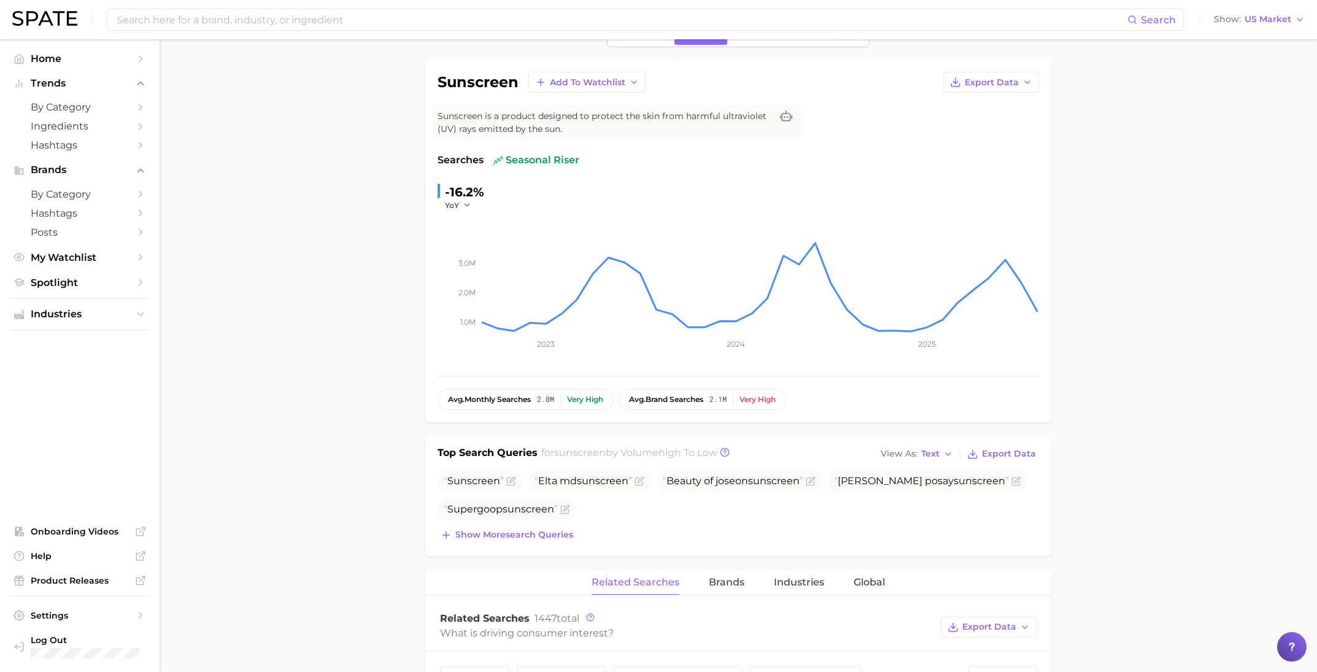
scroll to position [74, 0]
click at [928, 457] on span "Text" at bounding box center [930, 453] width 18 height 7
click at [924, 489] on button "Table" at bounding box center [945, 496] width 135 height 22
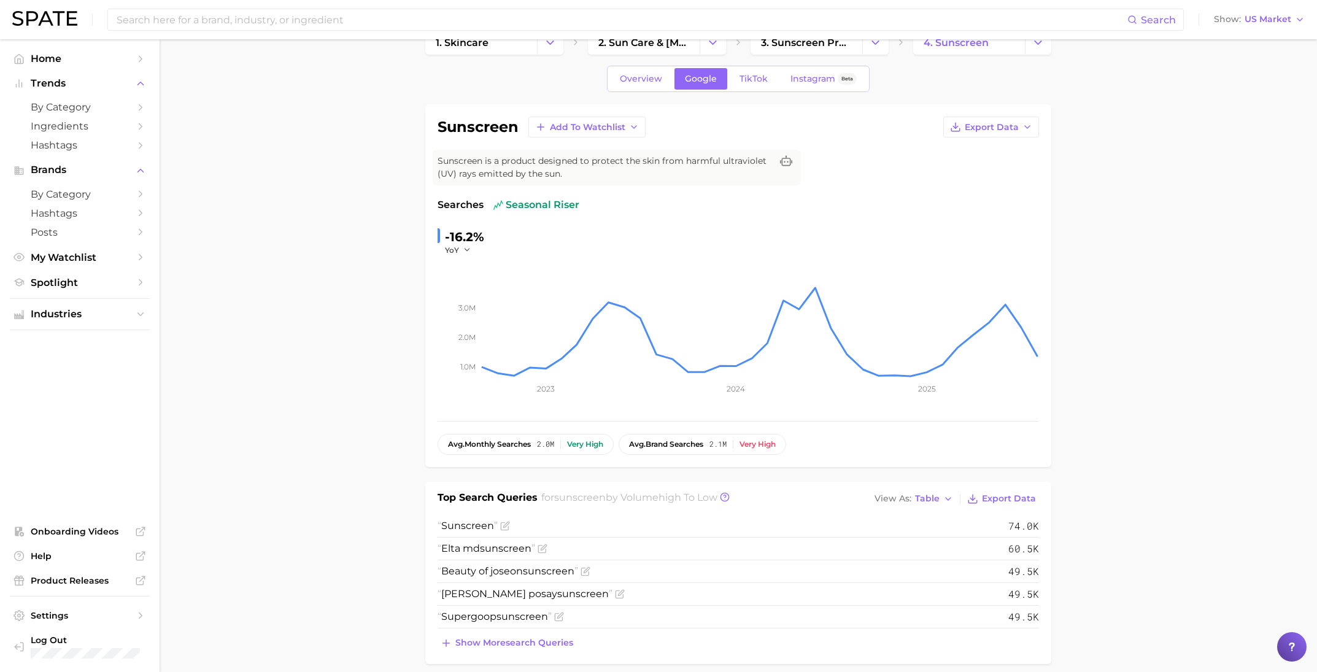
scroll to position [0, 0]
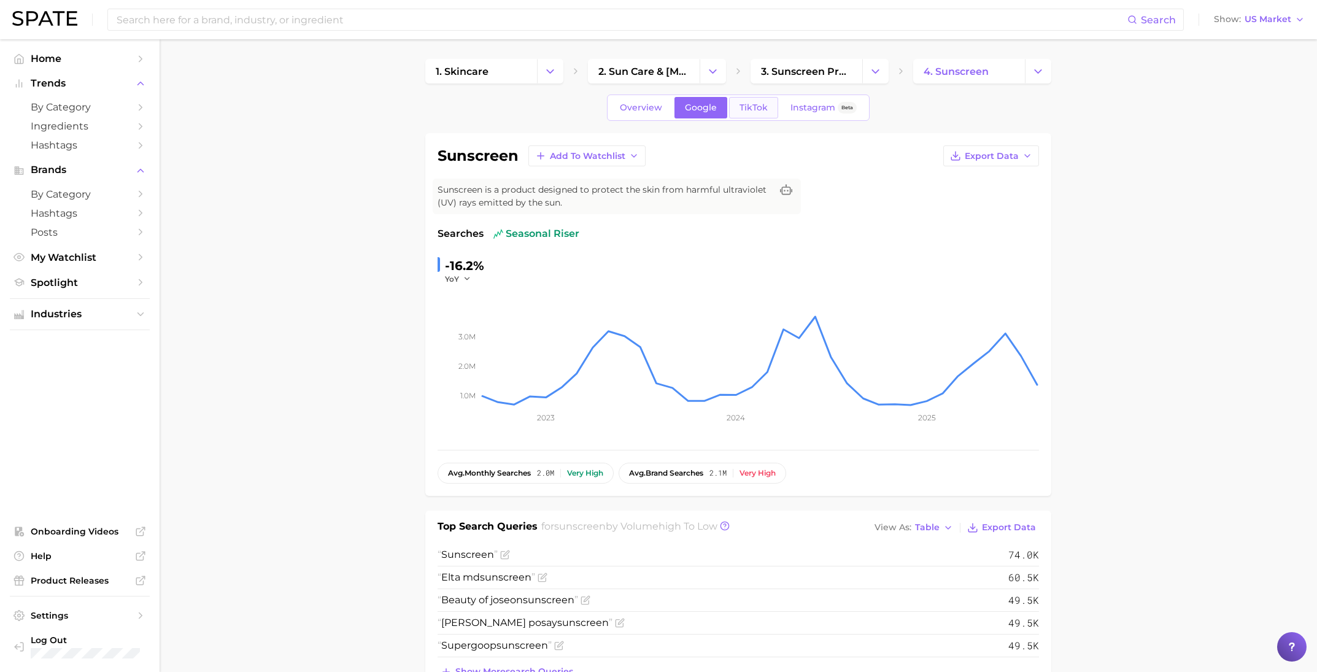
click at [764, 103] on span "TikTok" at bounding box center [754, 108] width 28 height 10
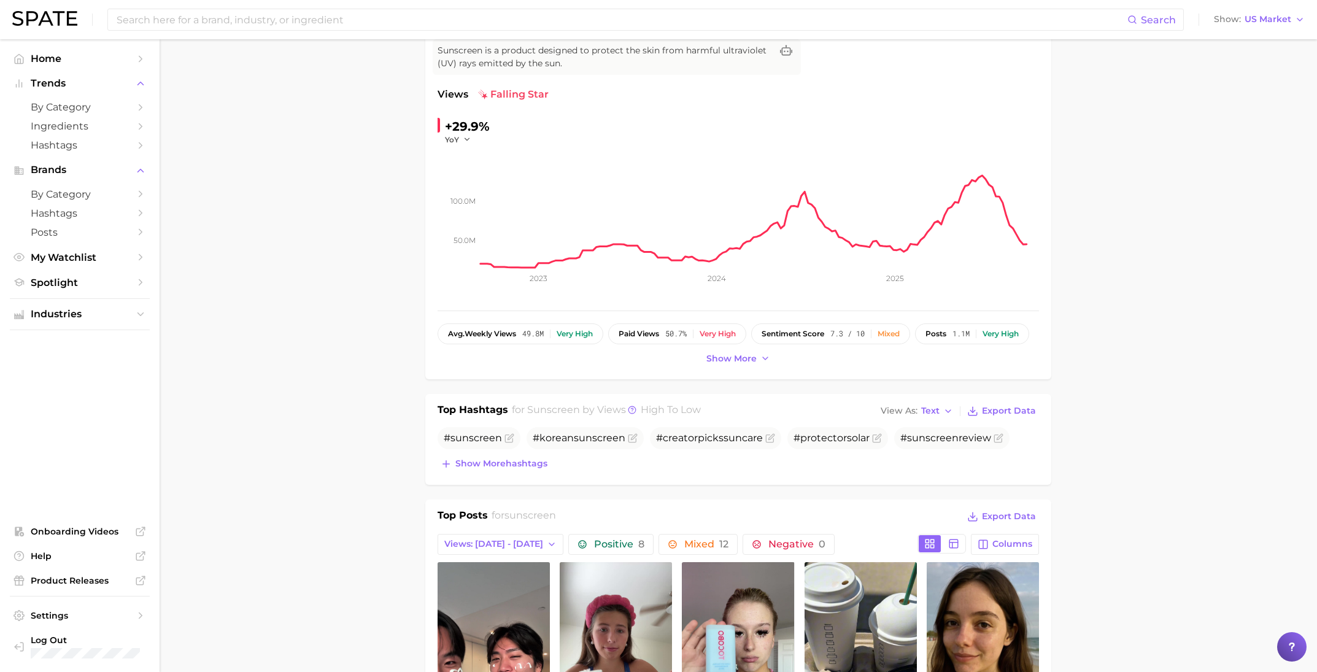
scroll to position [145, 0]
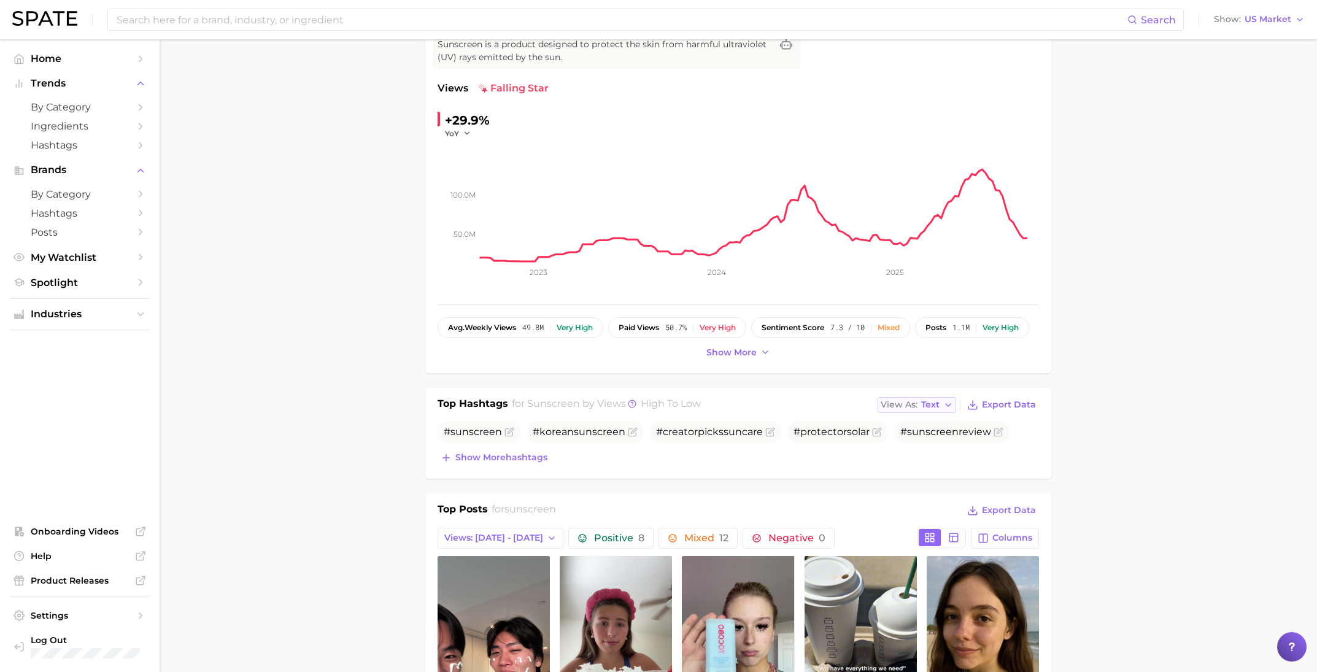
click at [932, 406] on span "Text" at bounding box center [930, 404] width 18 height 7
click at [918, 448] on span "Table" at bounding box center [911, 447] width 24 height 10
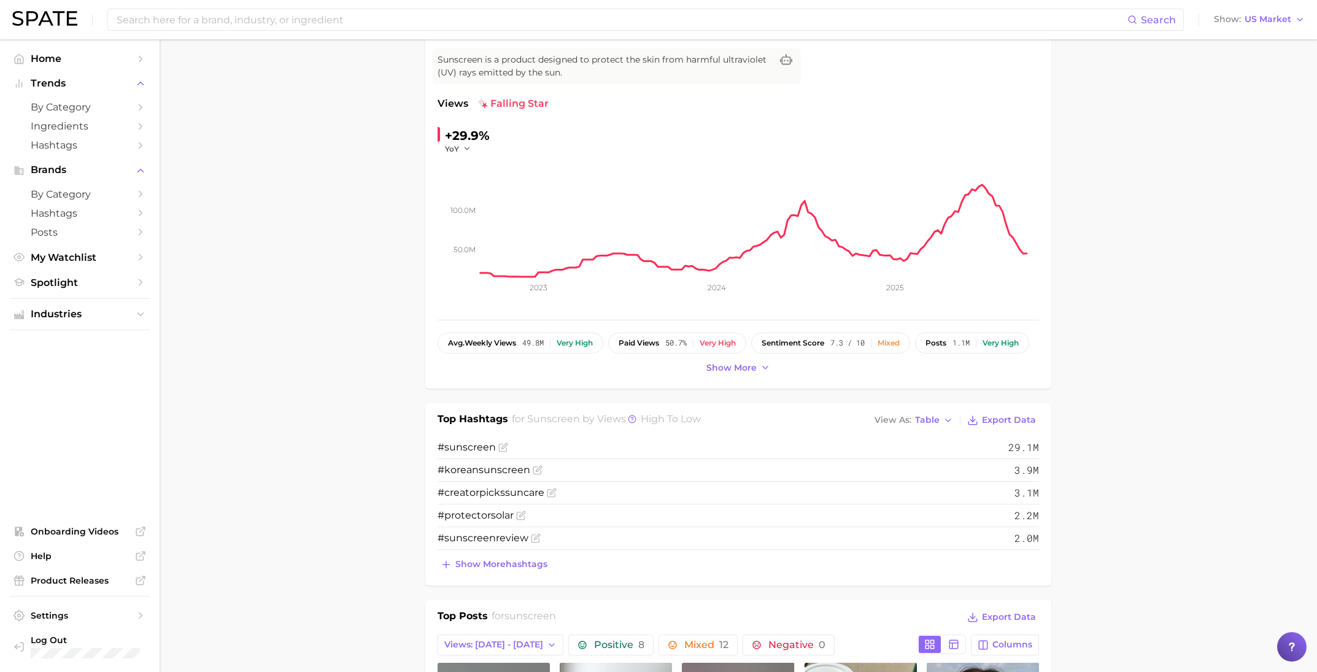
scroll to position [0, 0]
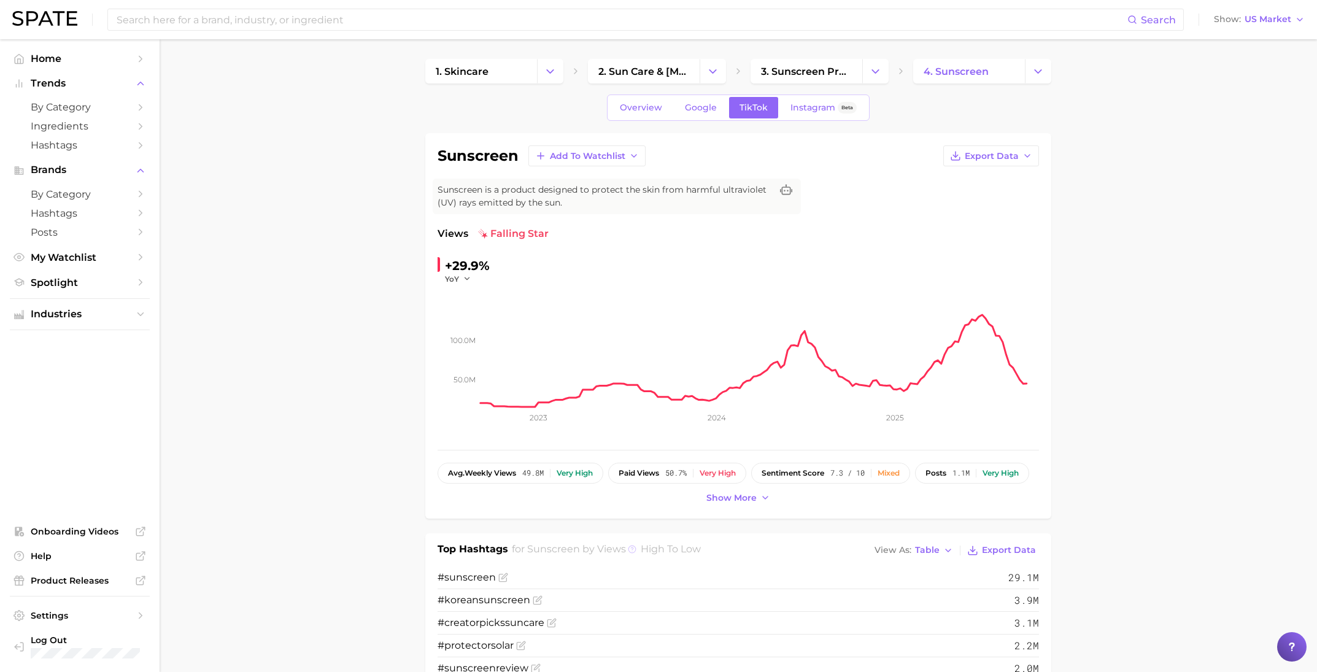
click at [631, 548] on icon at bounding box center [632, 549] width 2 height 2
click at [628, 549] on icon at bounding box center [632, 549] width 9 height 9
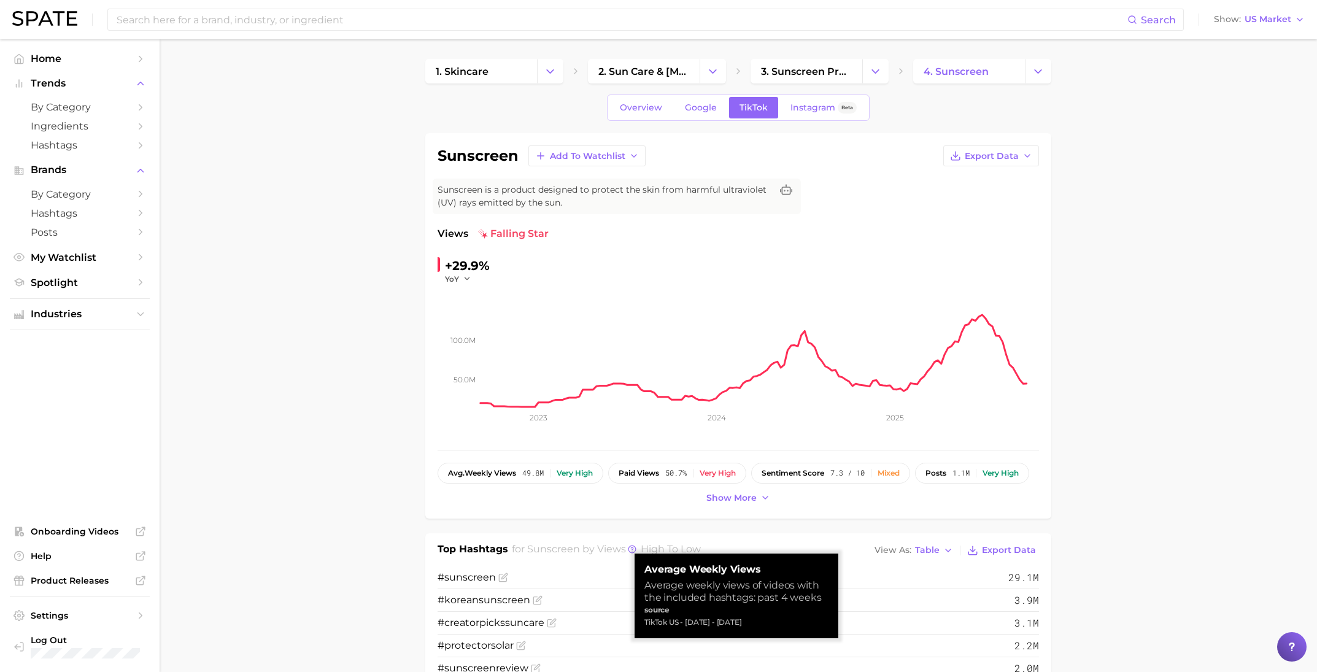
click at [614, 572] on li "# sunscreen 29.1m" at bounding box center [739, 578] width 602 height 23
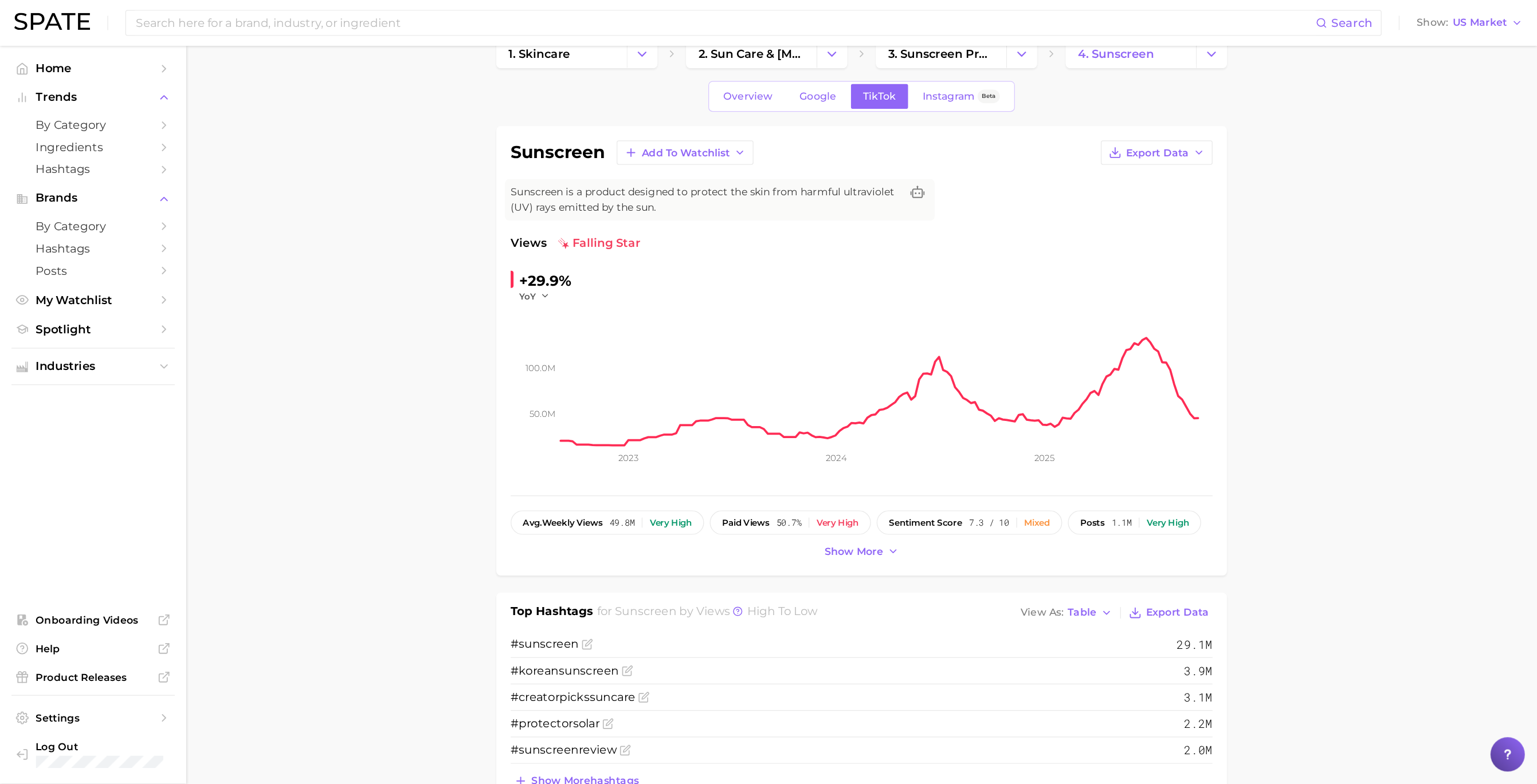
scroll to position [32, 0]
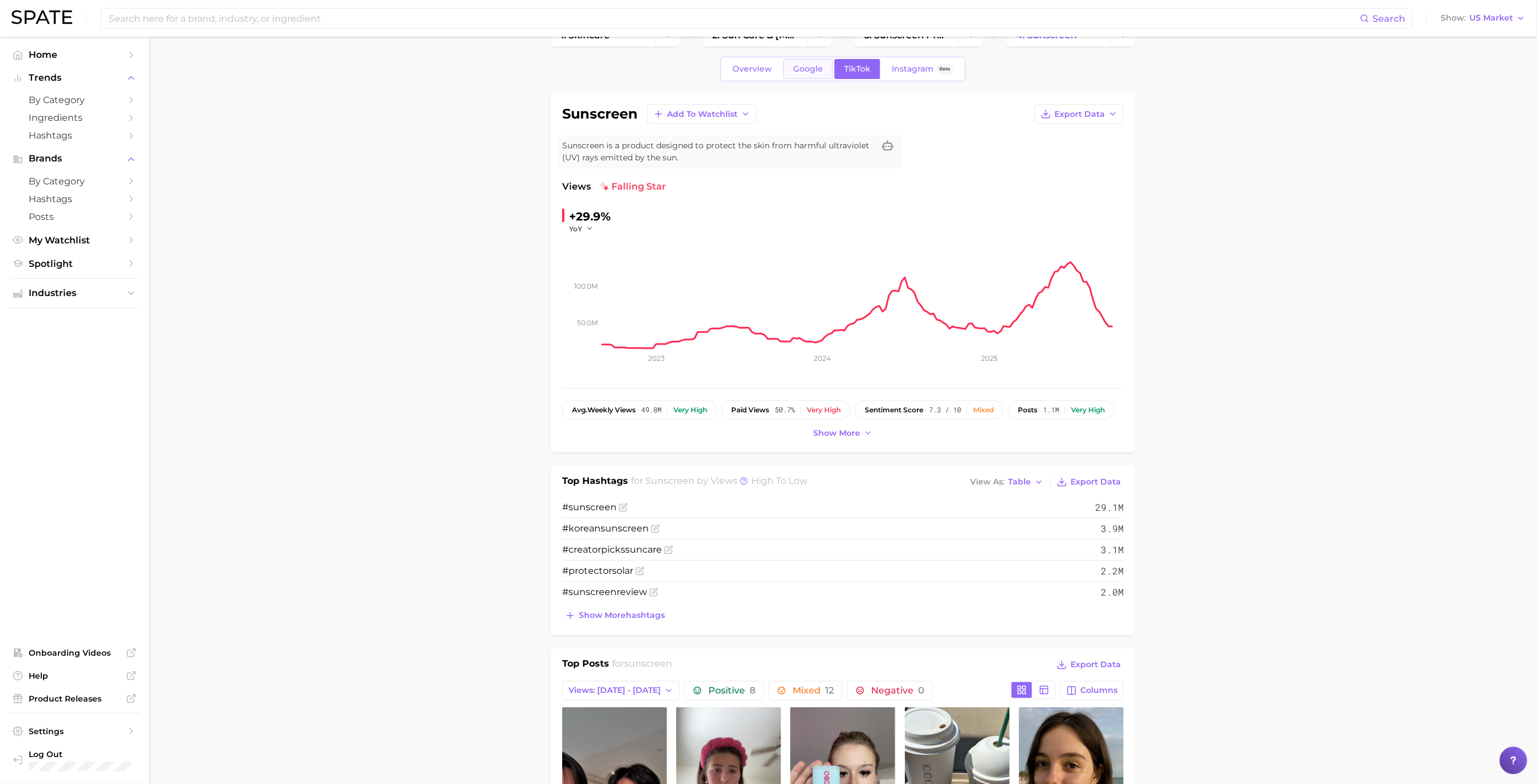
click at [807, 74] on link "Google" at bounding box center [808, 68] width 49 height 20
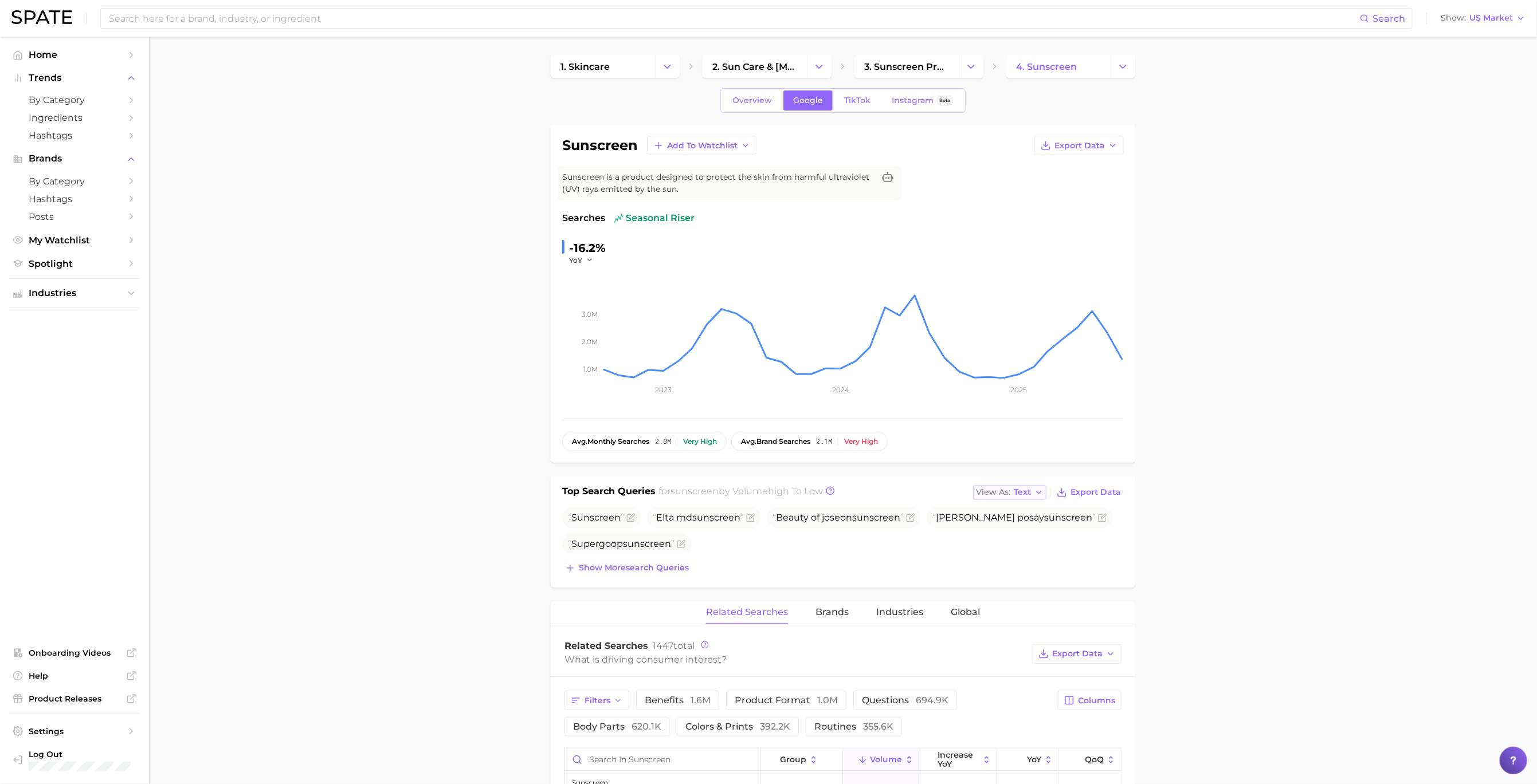
click at [1040, 490] on icon "button" at bounding box center [1039, 493] width 9 height 9
click at [1022, 534] on button "Table" at bounding box center [1036, 532] width 126 height 21
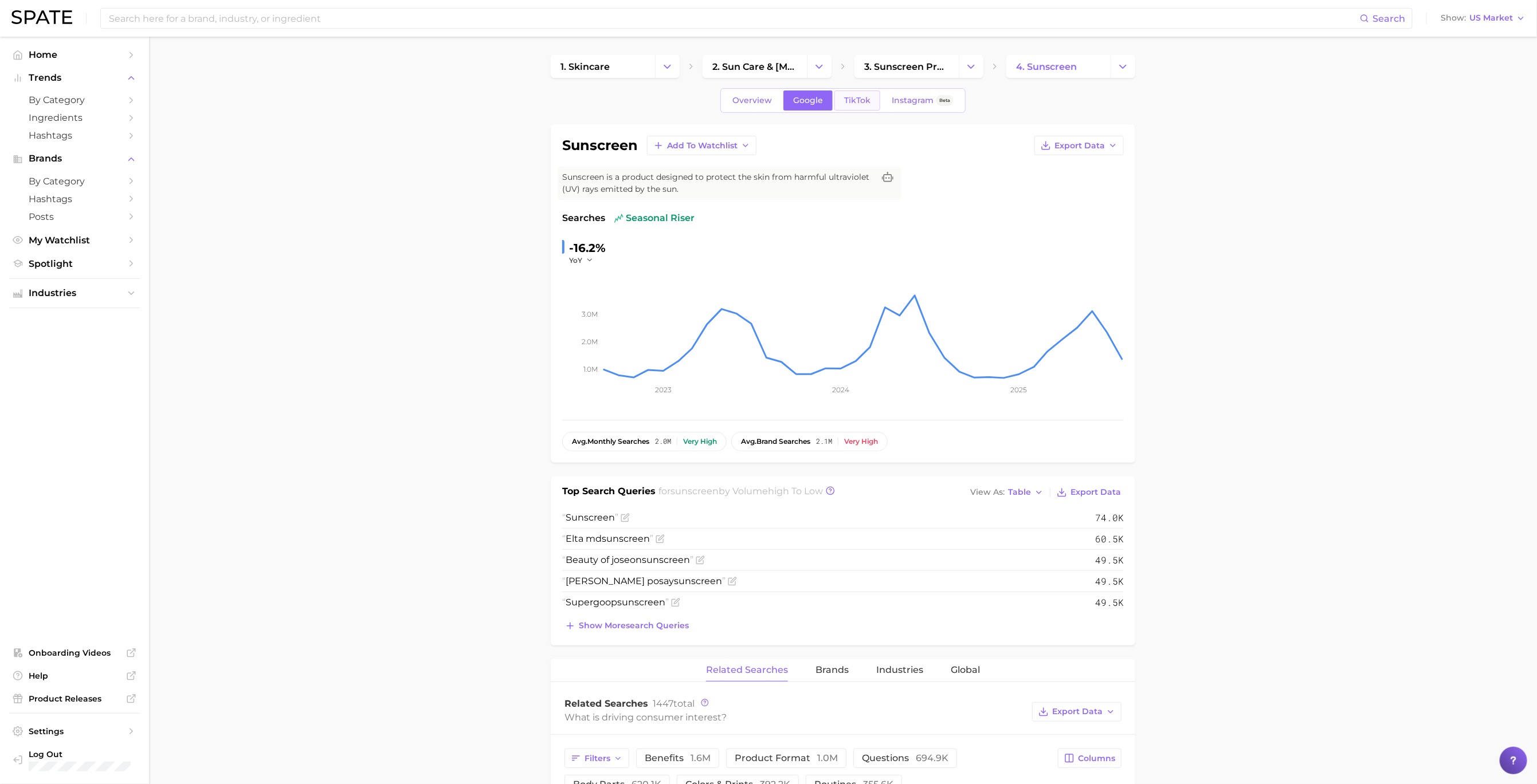
click at [856, 102] on span "TikTok" at bounding box center [857, 101] width 26 height 9
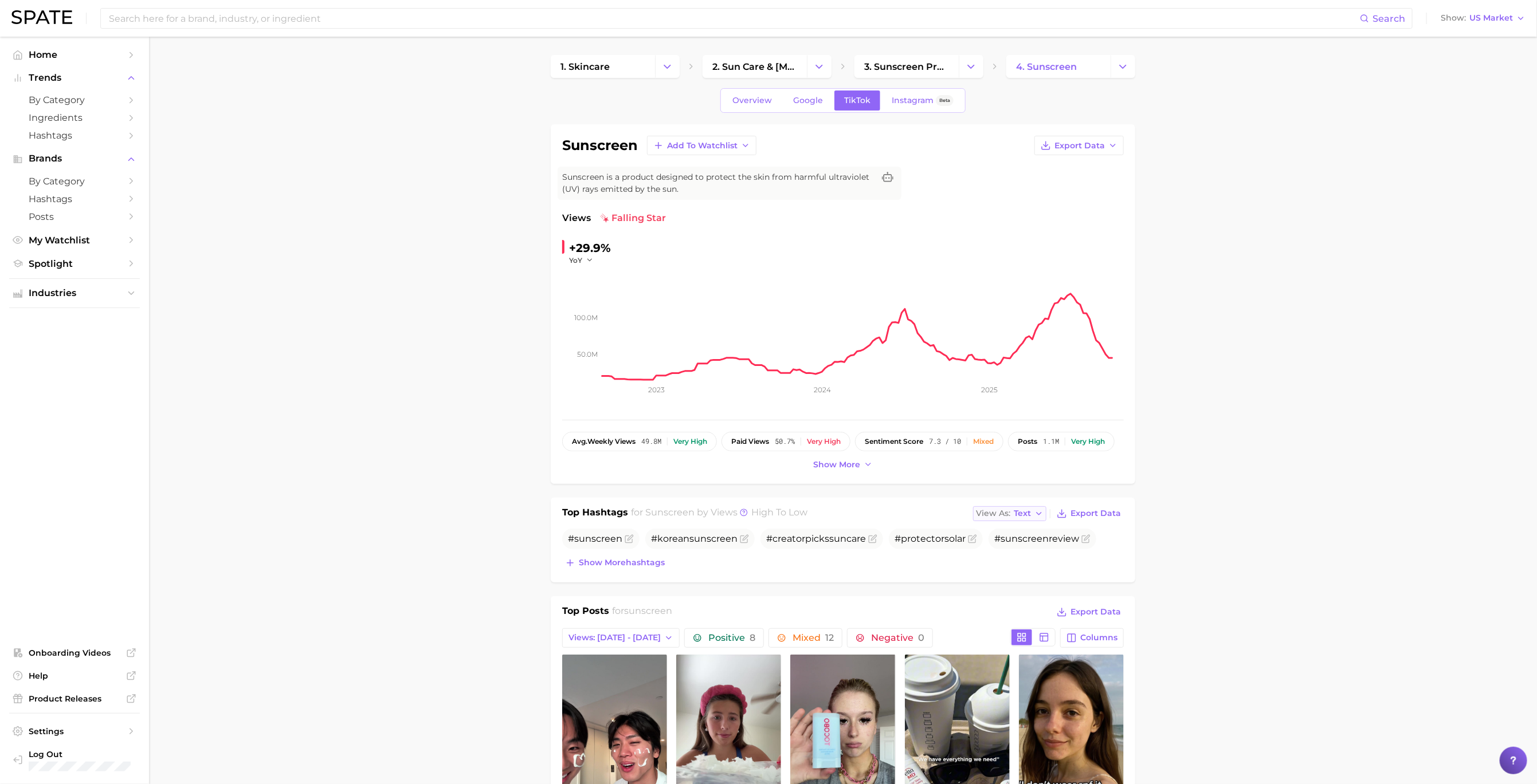
click at [1031, 511] on span "Text" at bounding box center [1022, 513] width 17 height 7
click at [1022, 548] on button "Table" at bounding box center [1036, 553] width 126 height 21
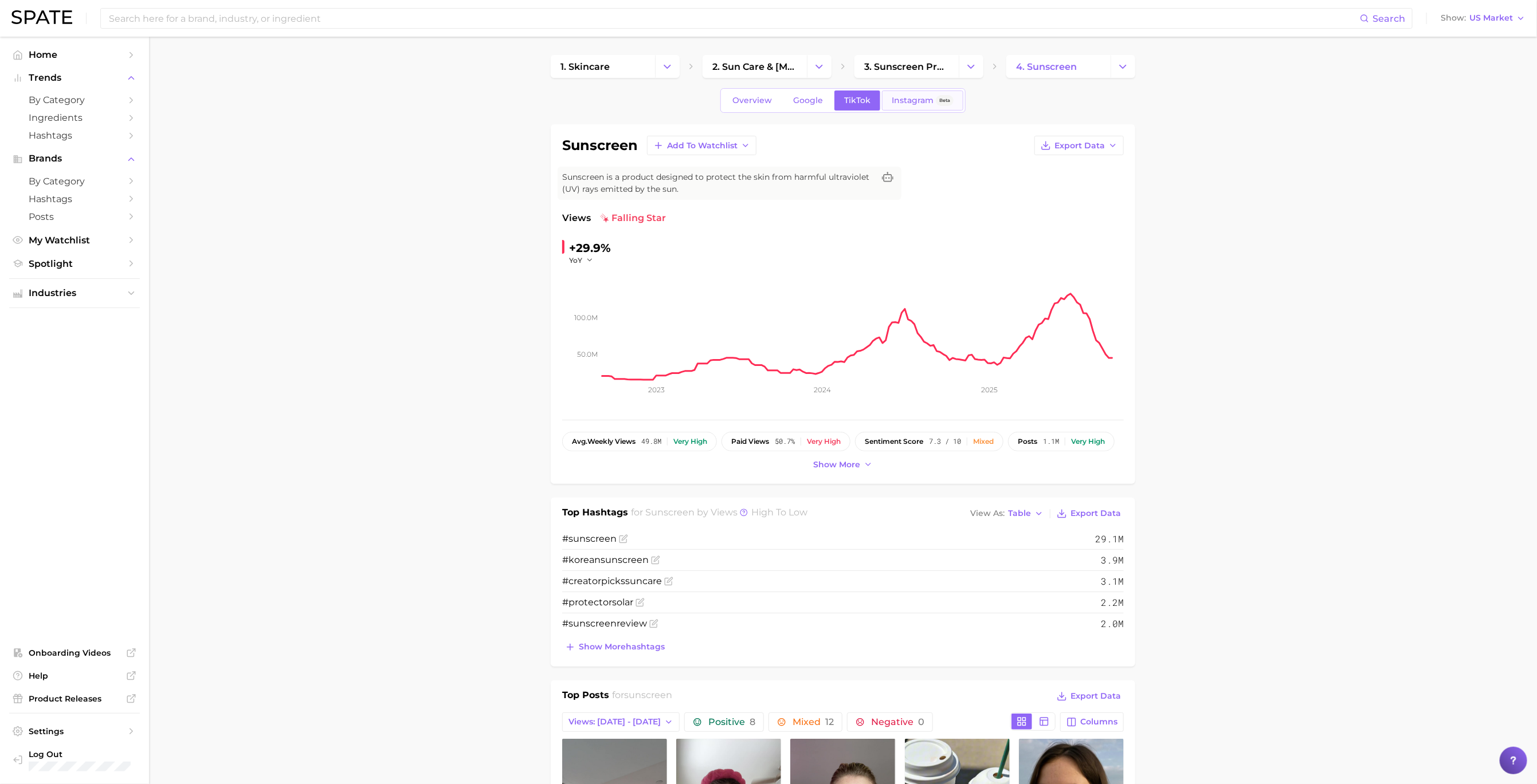
click at [903, 97] on span "Instagram" at bounding box center [912, 101] width 42 height 9
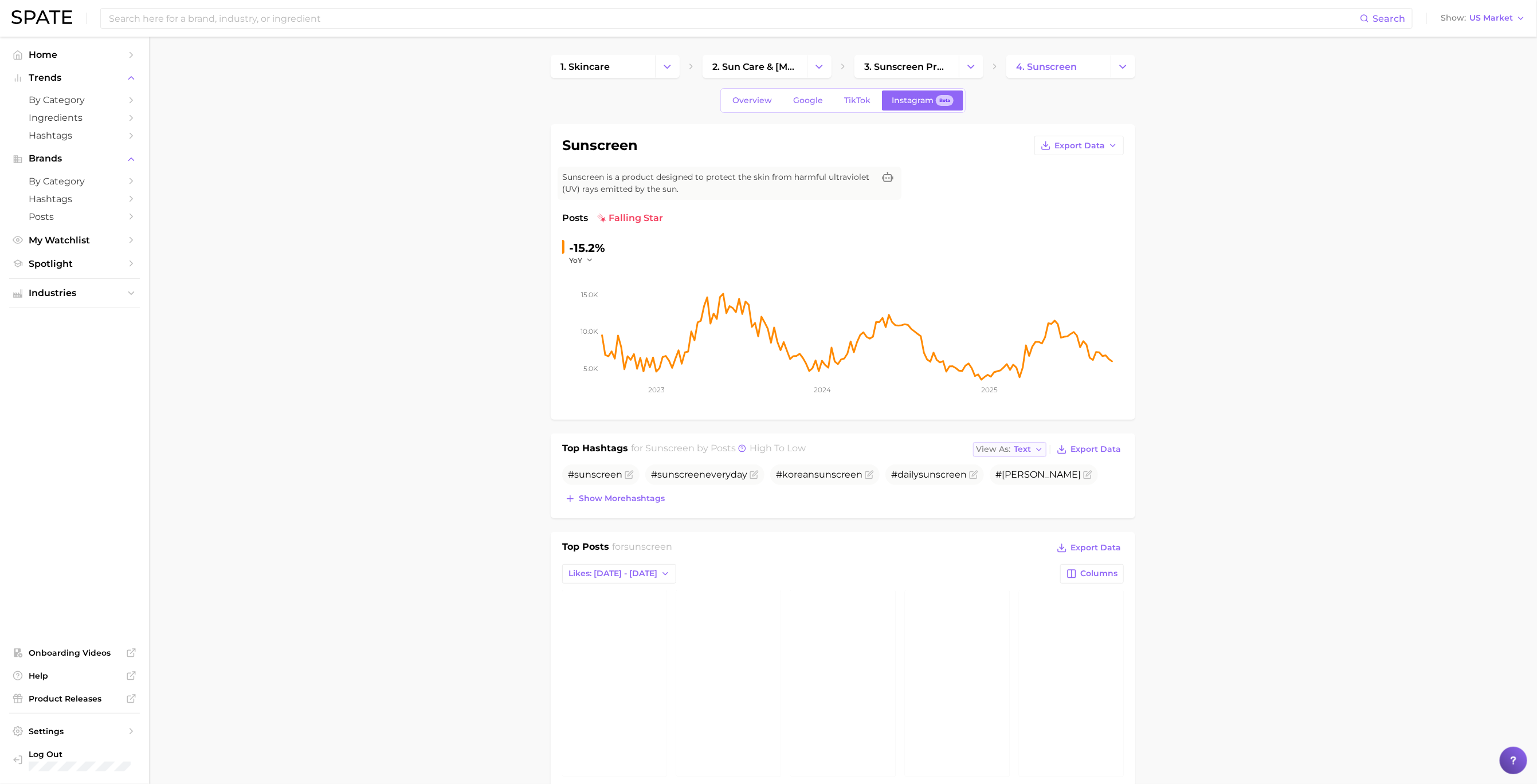
click at [1025, 451] on span "Text" at bounding box center [1022, 449] width 17 height 7
click at [1018, 486] on button "Table" at bounding box center [1036, 489] width 126 height 21
